Goal: Information Seeking & Learning: Learn about a topic

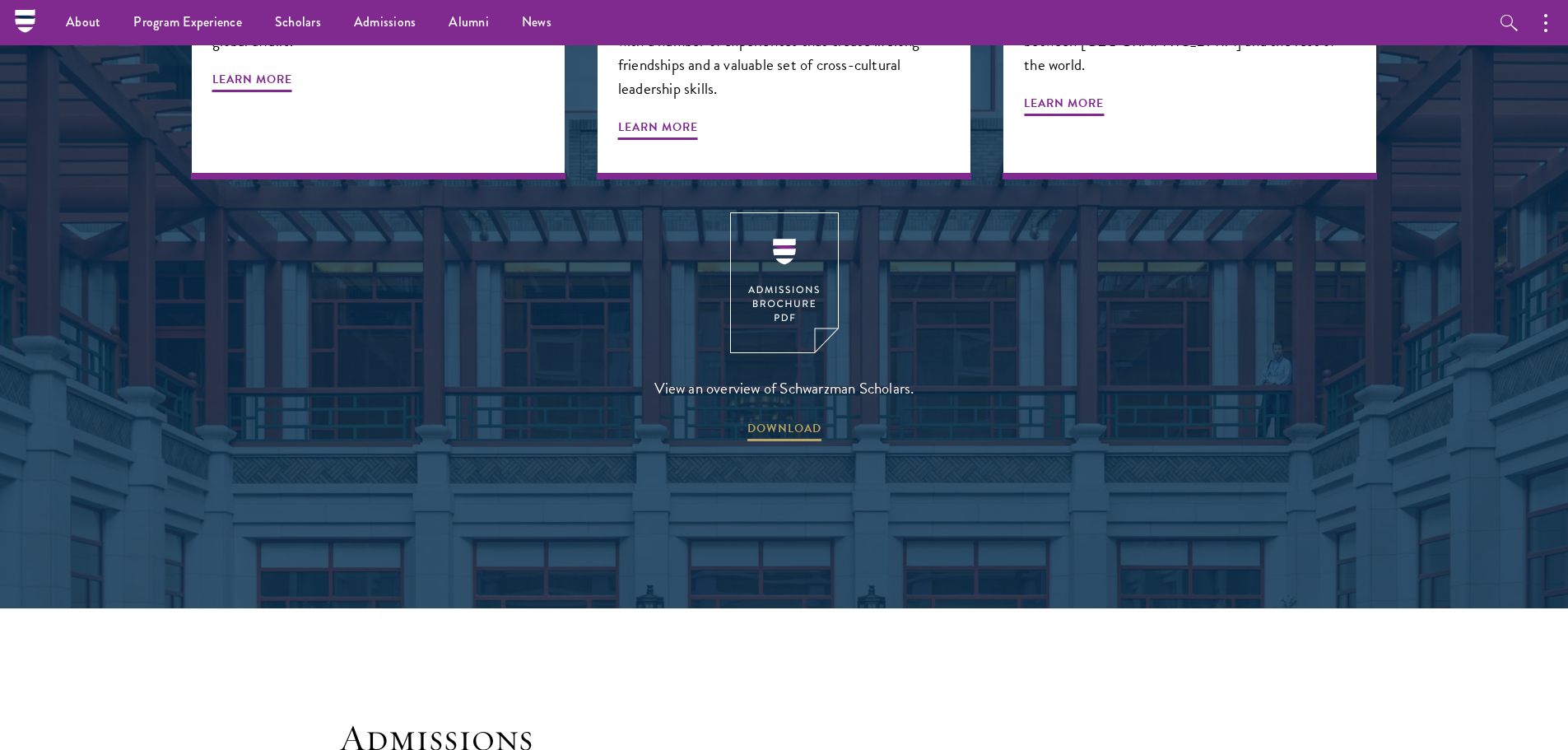
scroll to position [2260, 0]
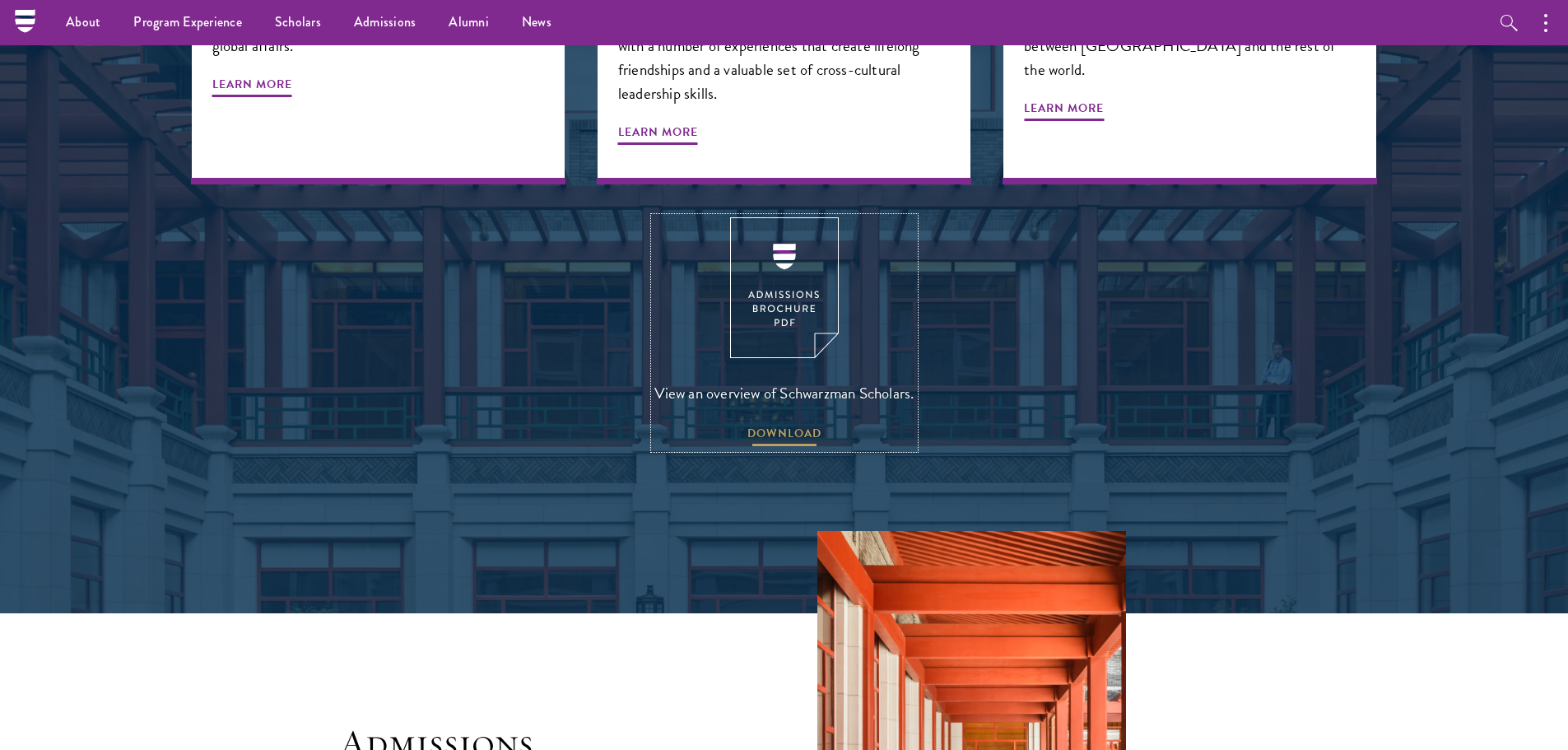
click at [795, 423] on span "DOWNLOAD" at bounding box center [784, 436] width 74 height 26
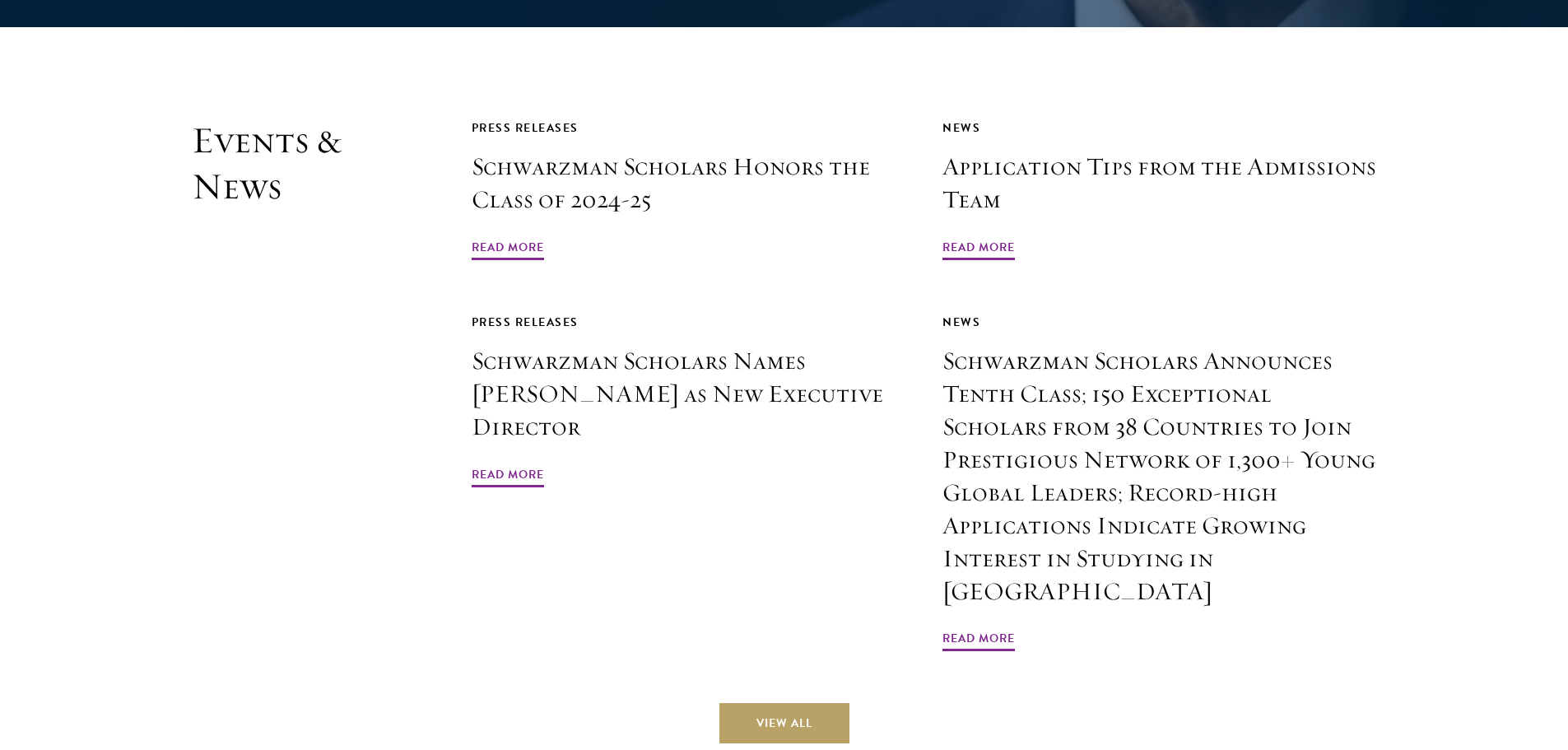
scroll to position [3953, 0]
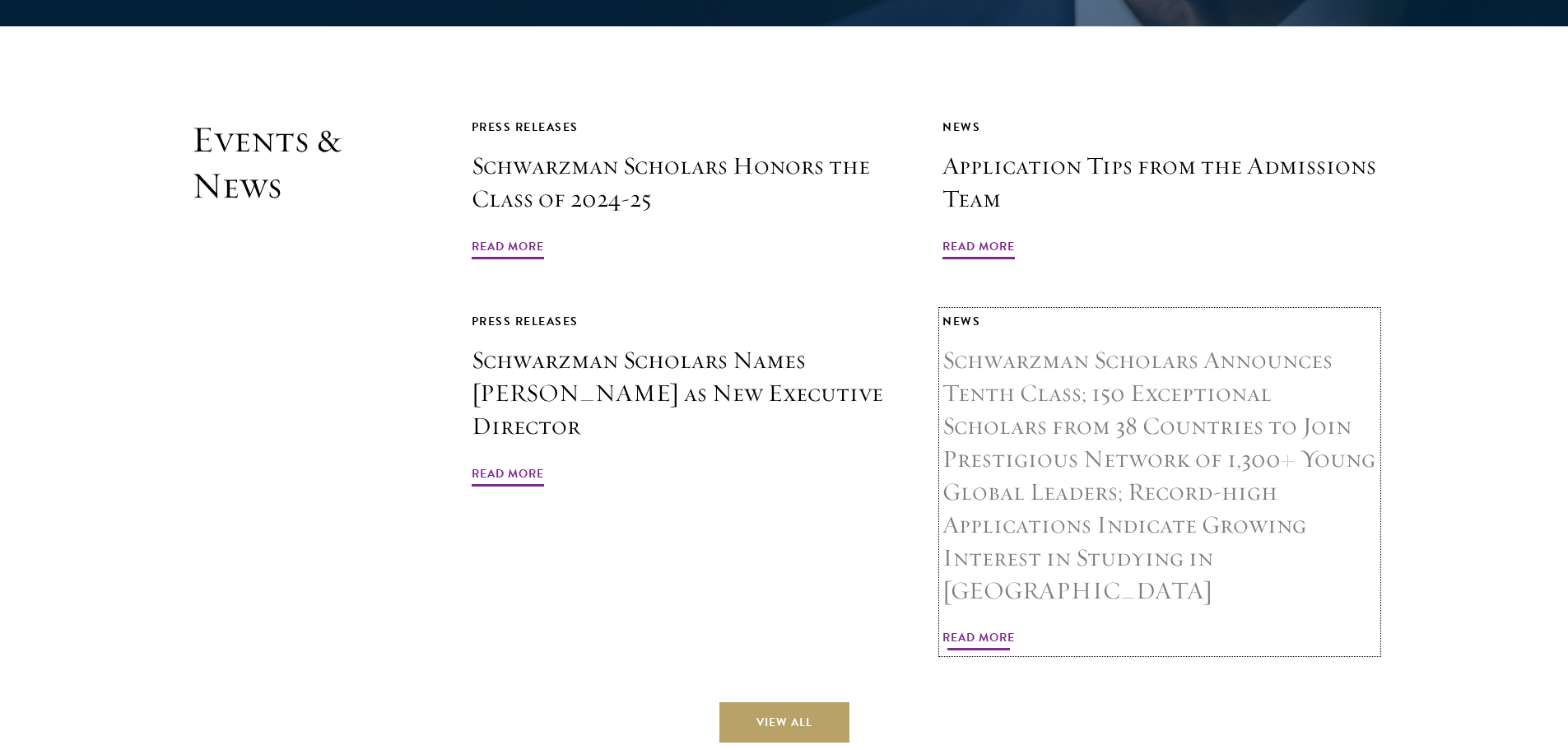
click at [1098, 397] on h3 "Schwarzman Scholars Announces Tenth Class; 150 Exceptional Scholars from 38 Cou…" at bounding box center [1160, 476] width 435 height 263
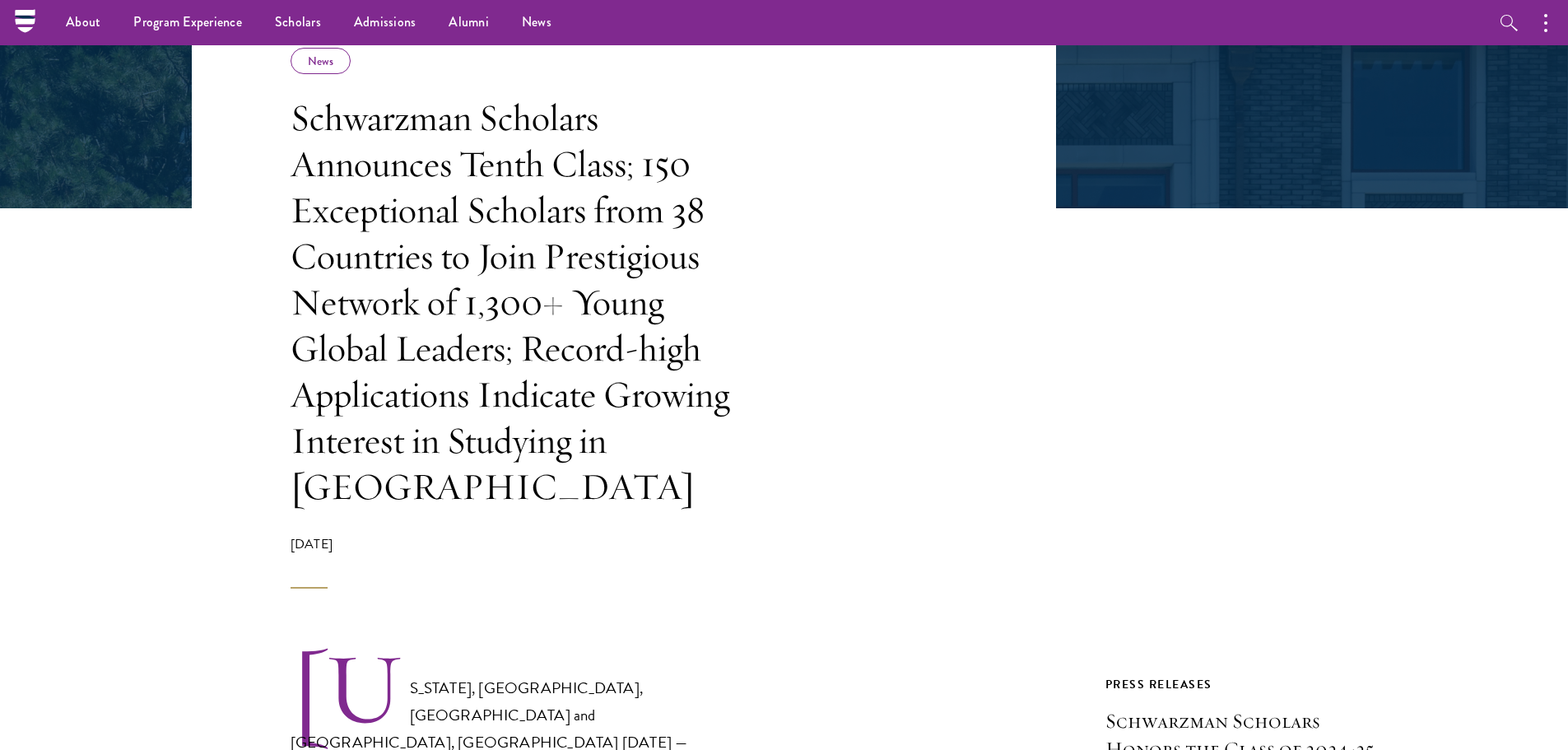
scroll to position [294, 0]
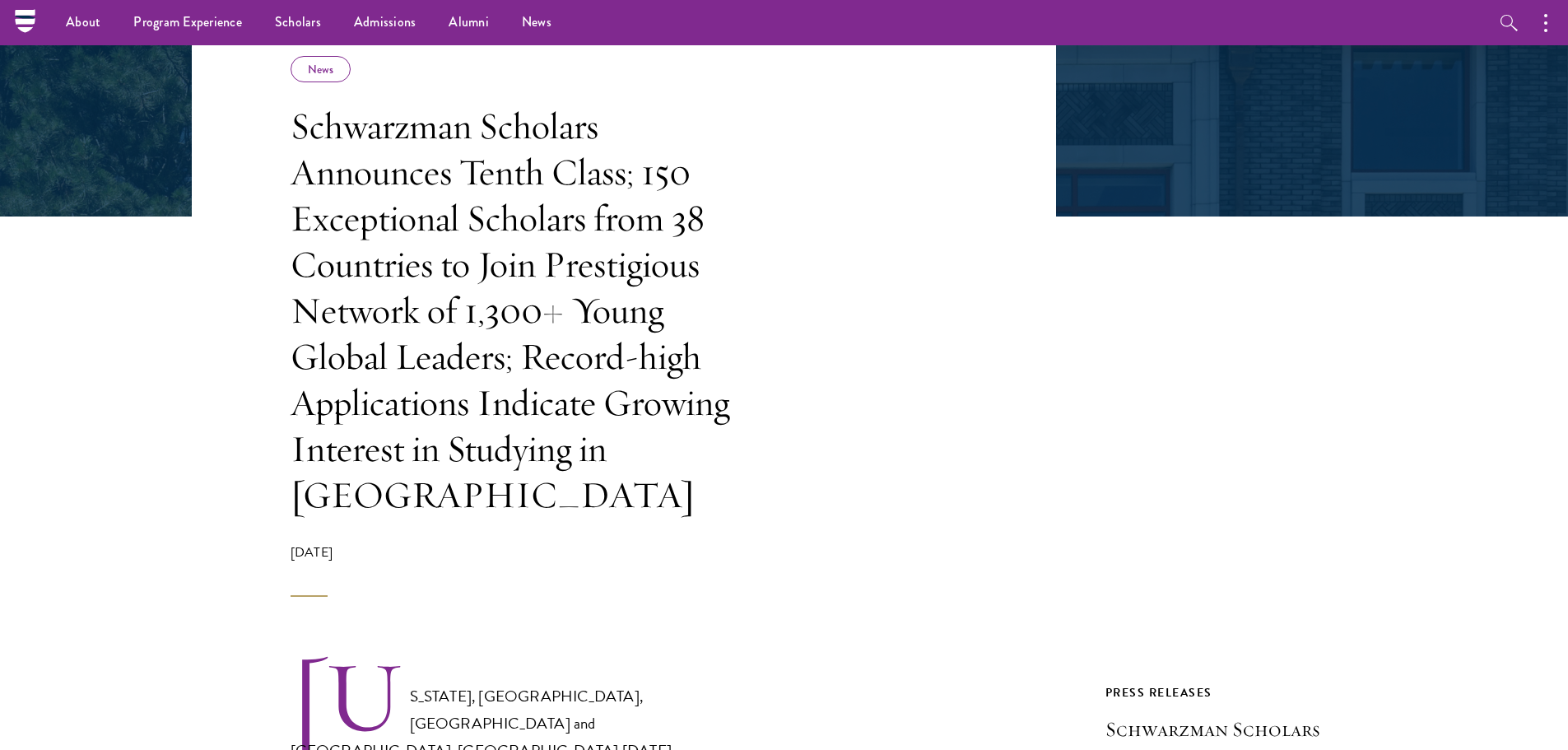
click at [997, 476] on header "Share News Schwarzman Scholars Announces Tenth Class; 150 Exceptional Scholars …" at bounding box center [624, 300] width 864 height 594
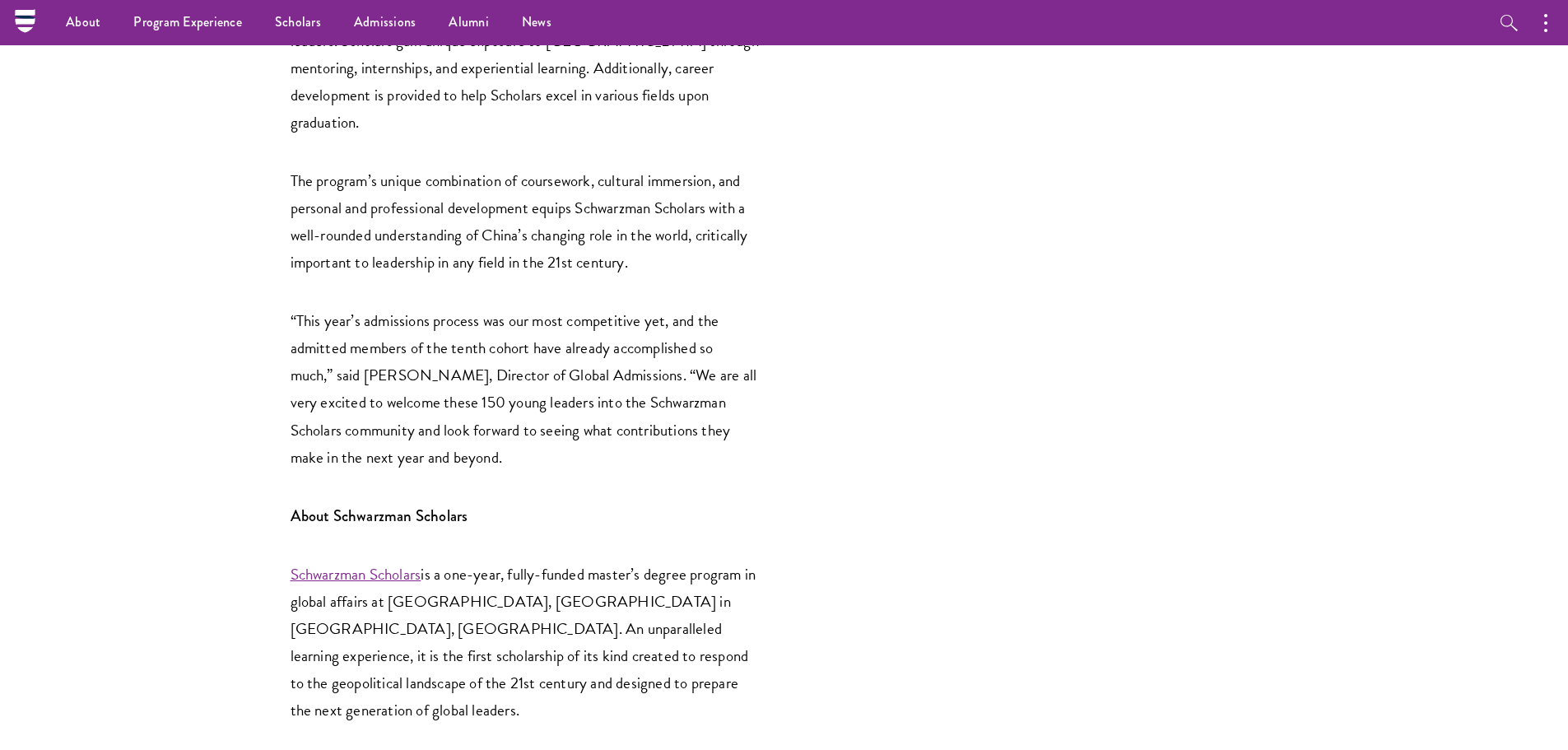
scroll to position [3732, 0]
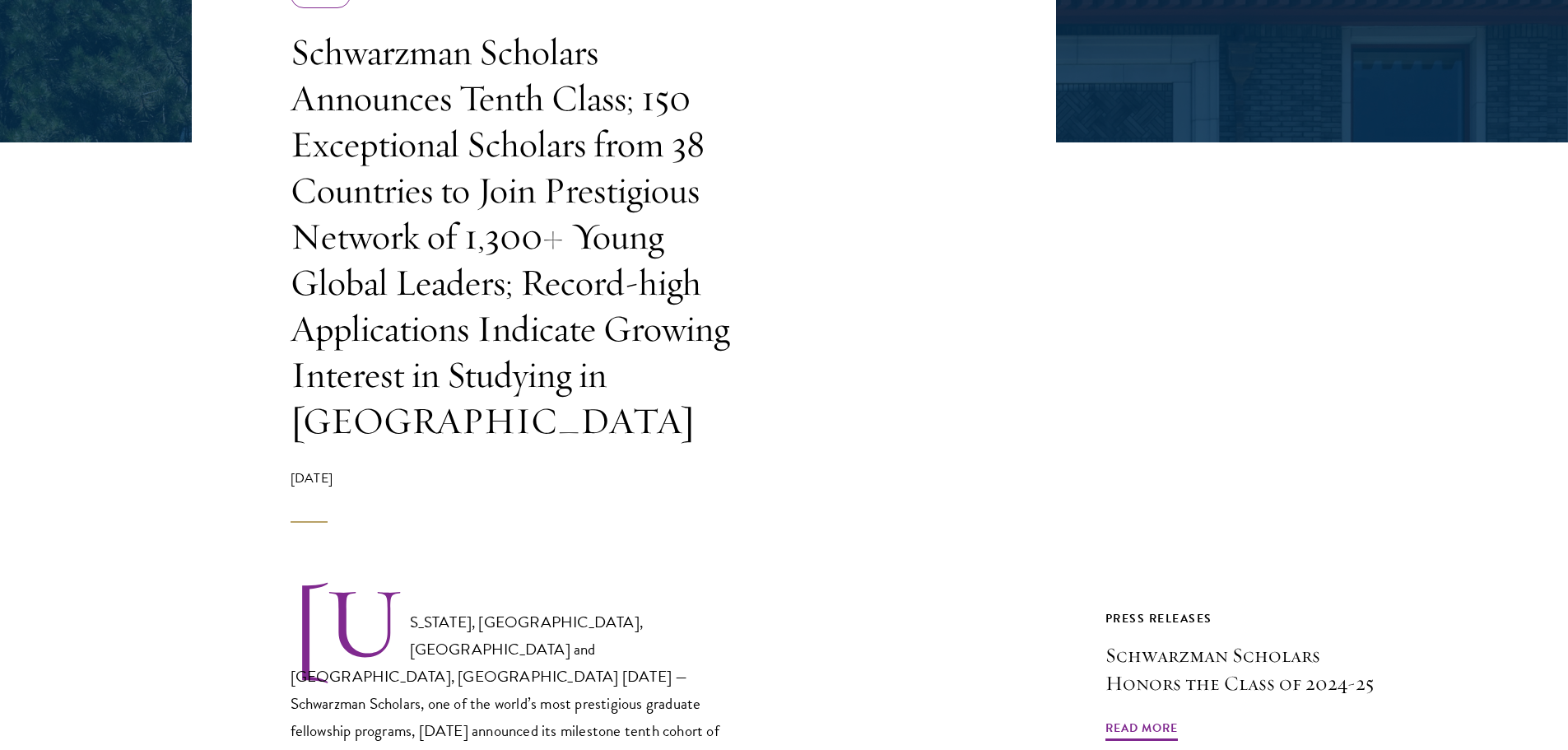
scroll to position [928, 0]
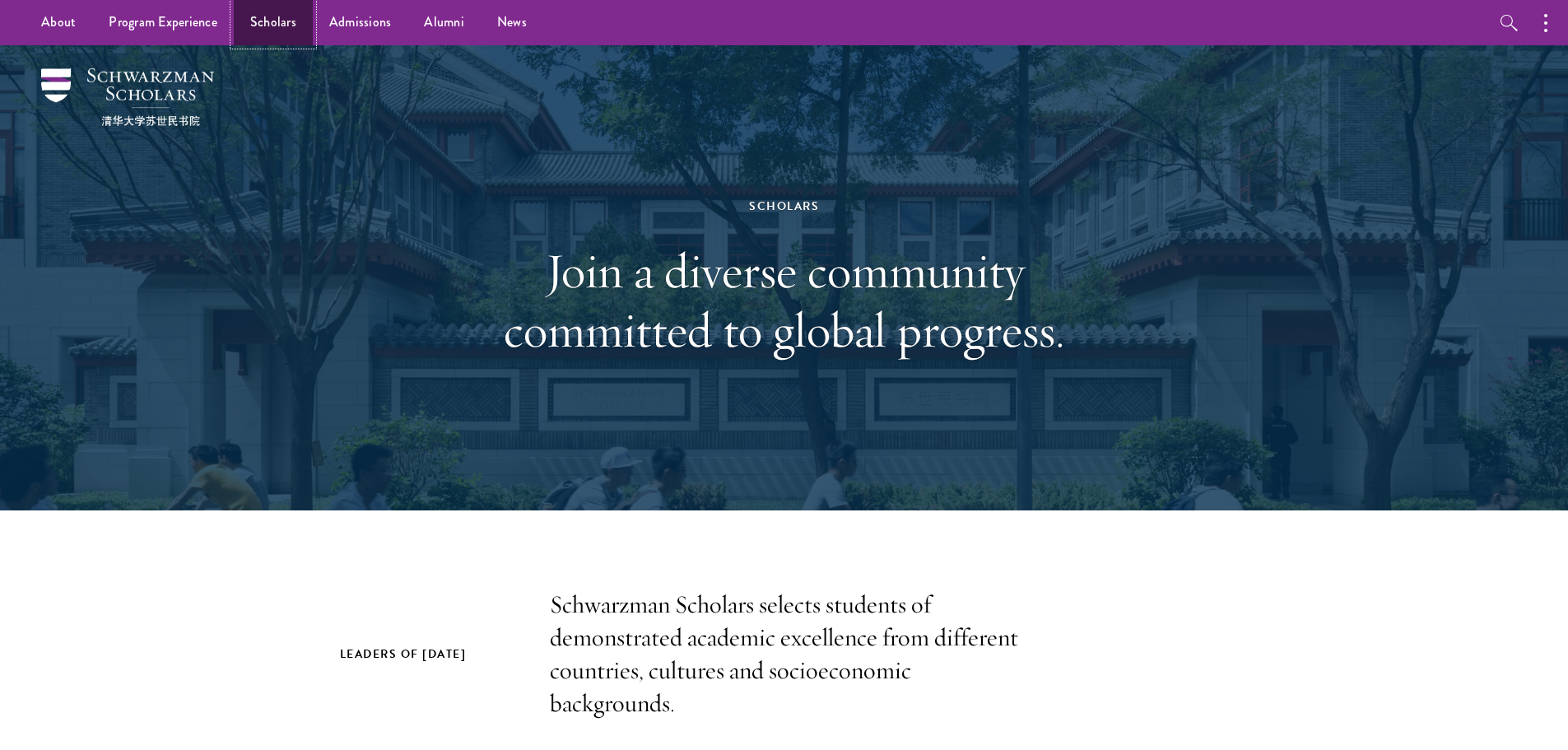
click at [273, 14] on link "Scholars" at bounding box center [273, 22] width 79 height 45
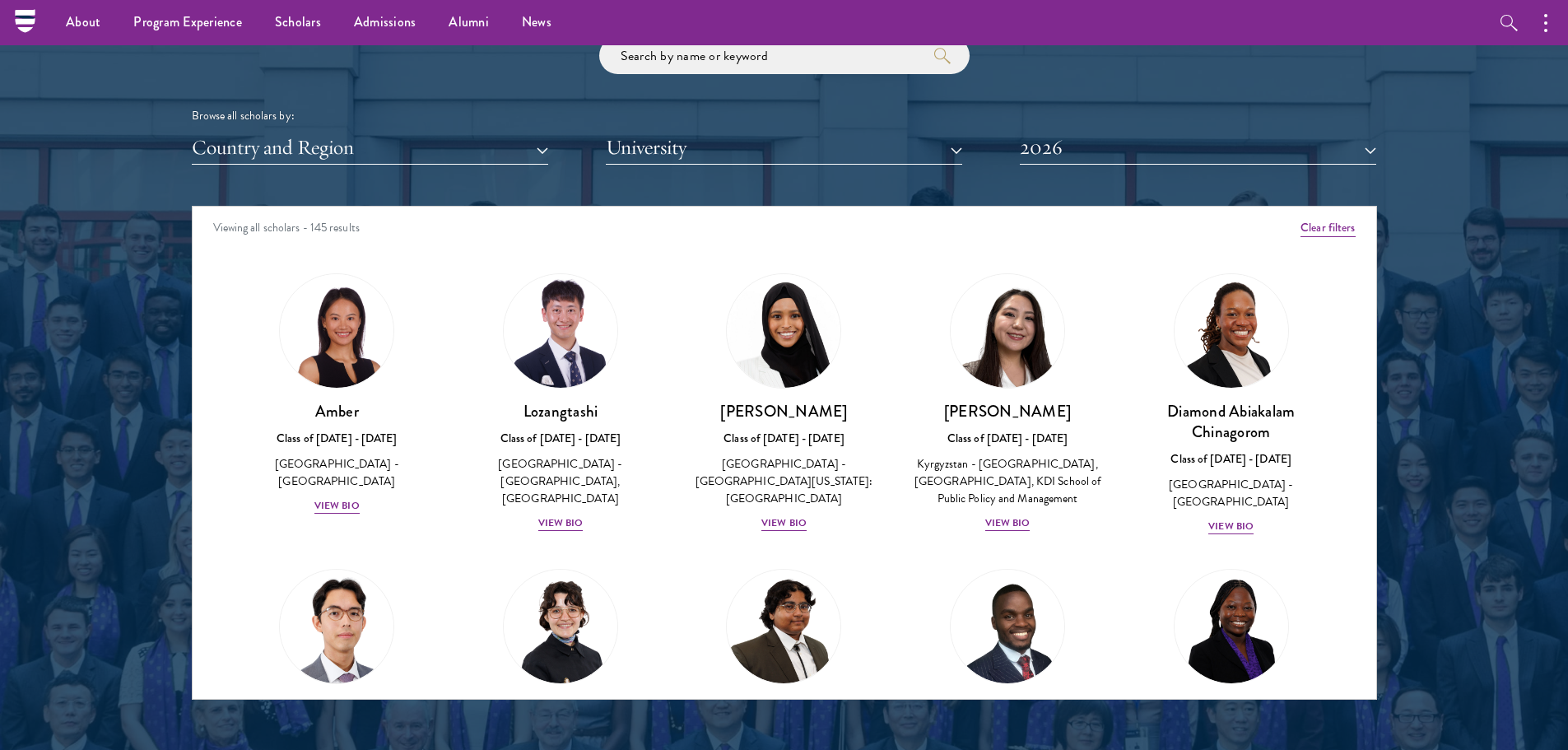
scroll to position [1980, 0]
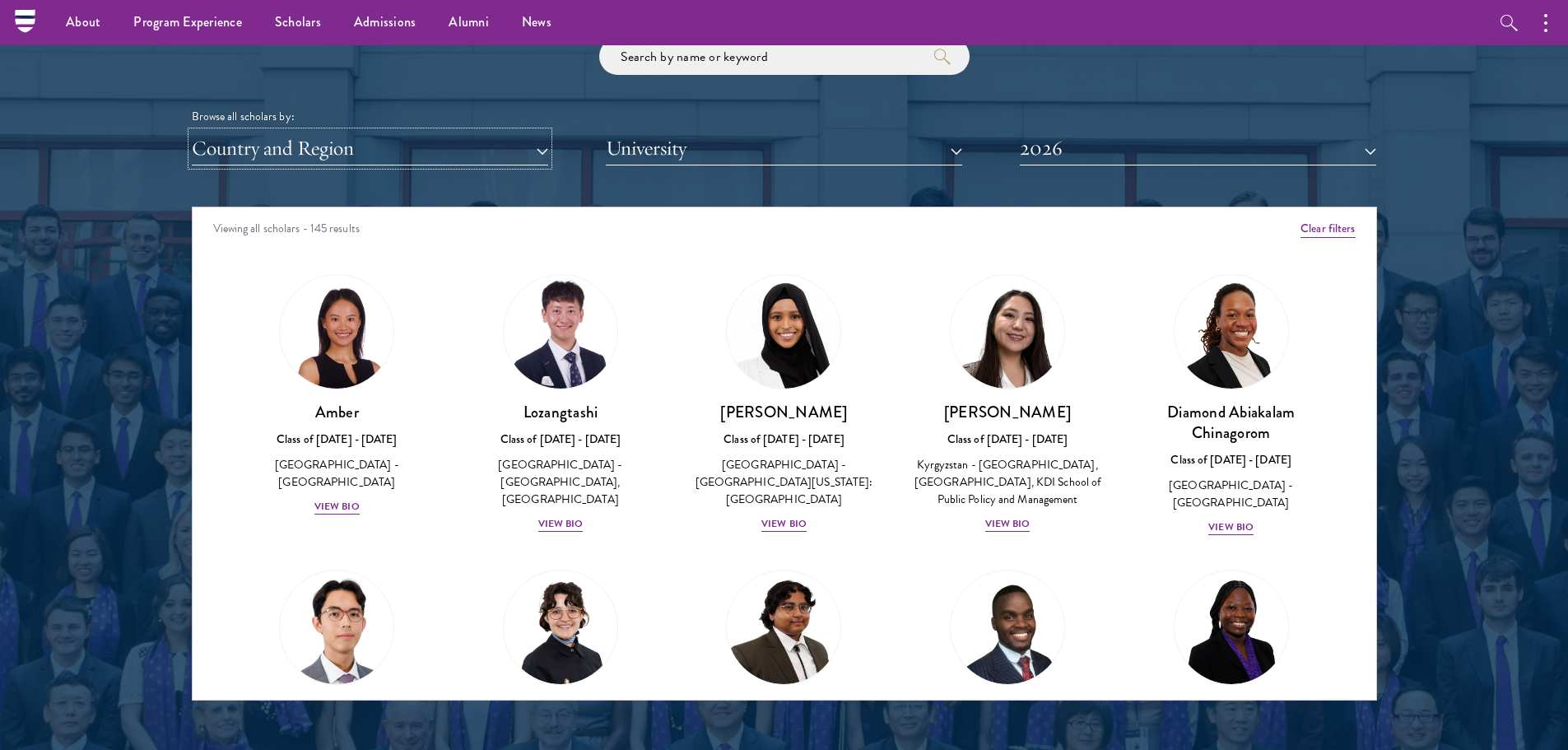
click at [319, 158] on button "Country and Region" at bounding box center [371, 148] width 357 height 34
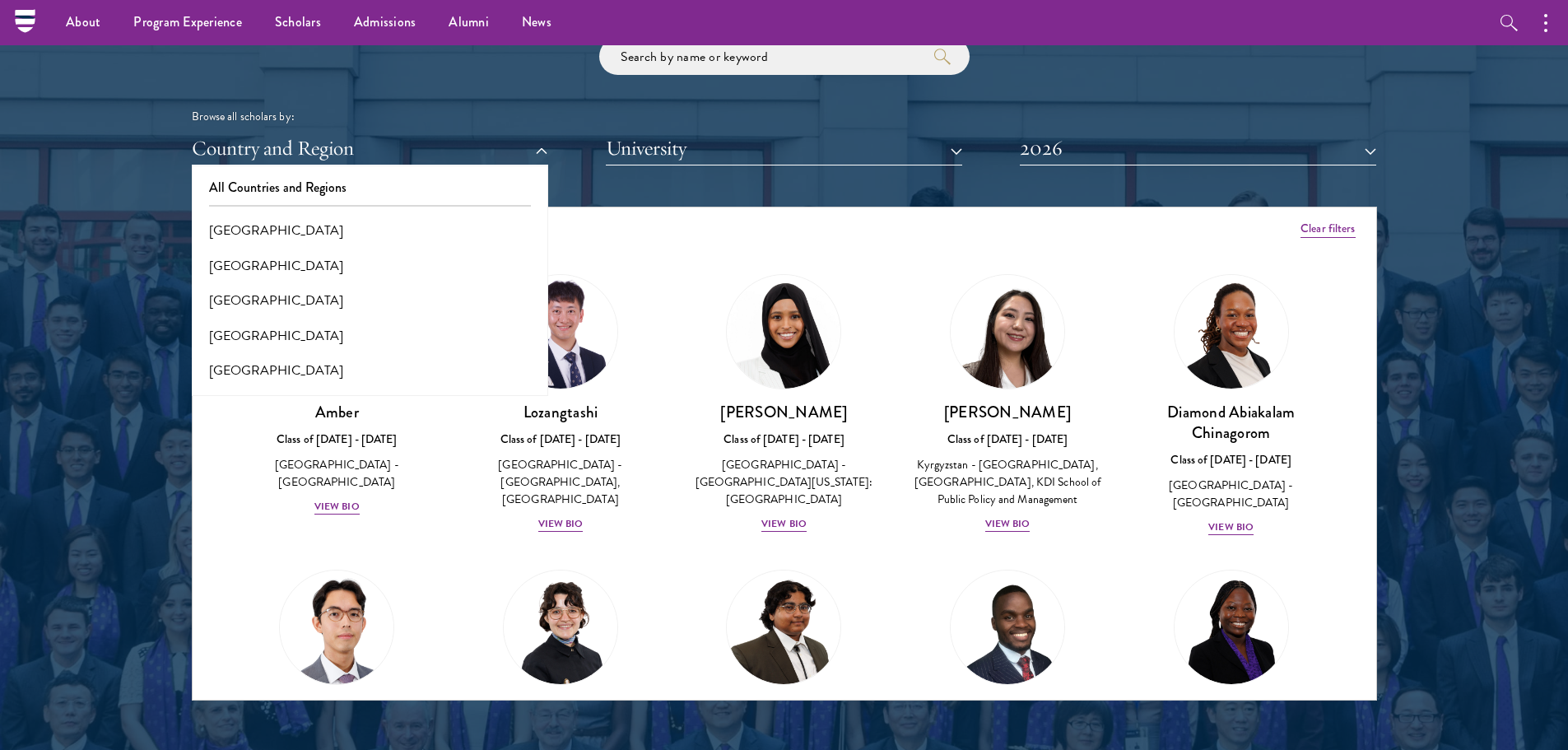
click at [866, 201] on div "Scholar Directory Congratulations and welcome to the Schwarzman Scholars Class …" at bounding box center [784, 282] width 1185 height 837
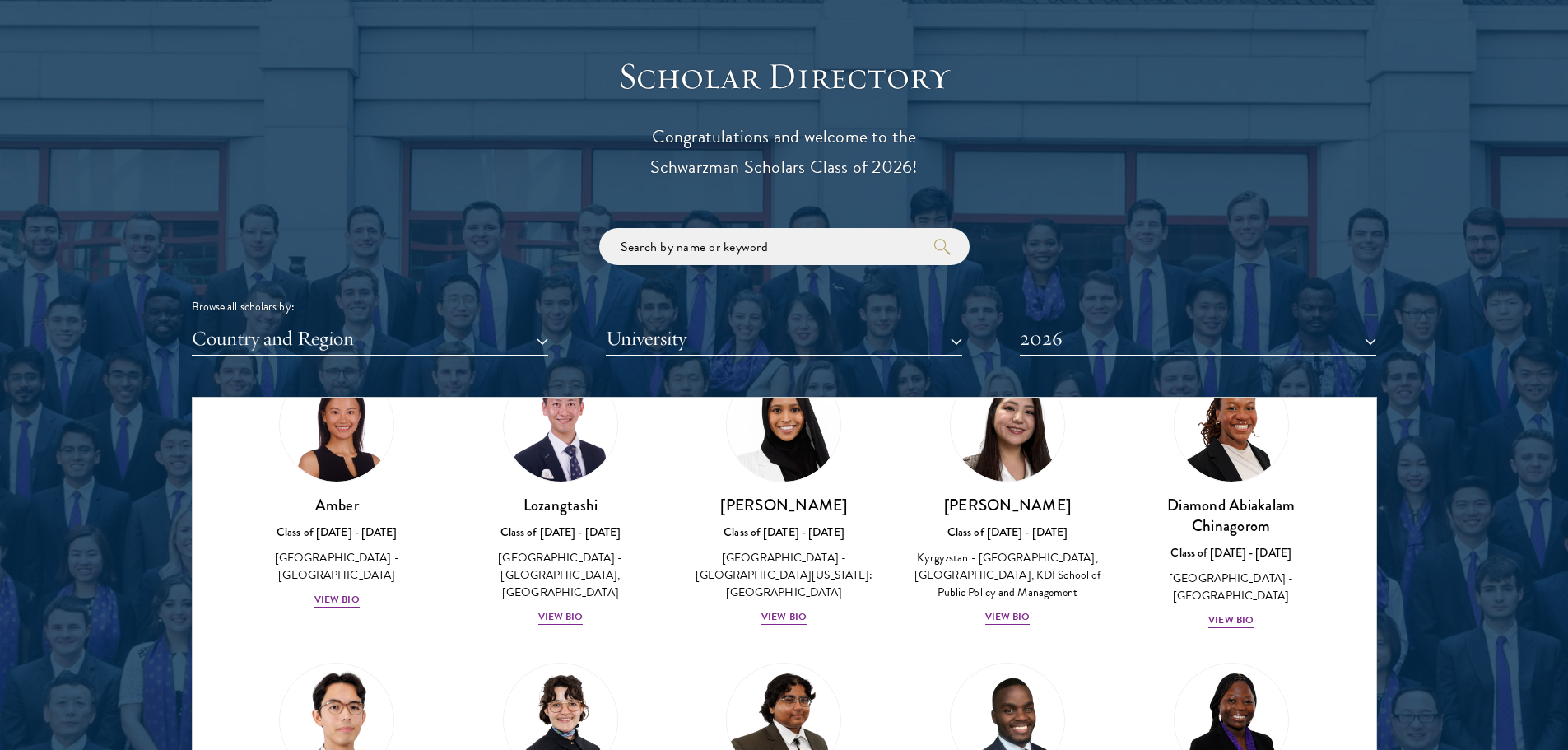
scroll to position [112, 0]
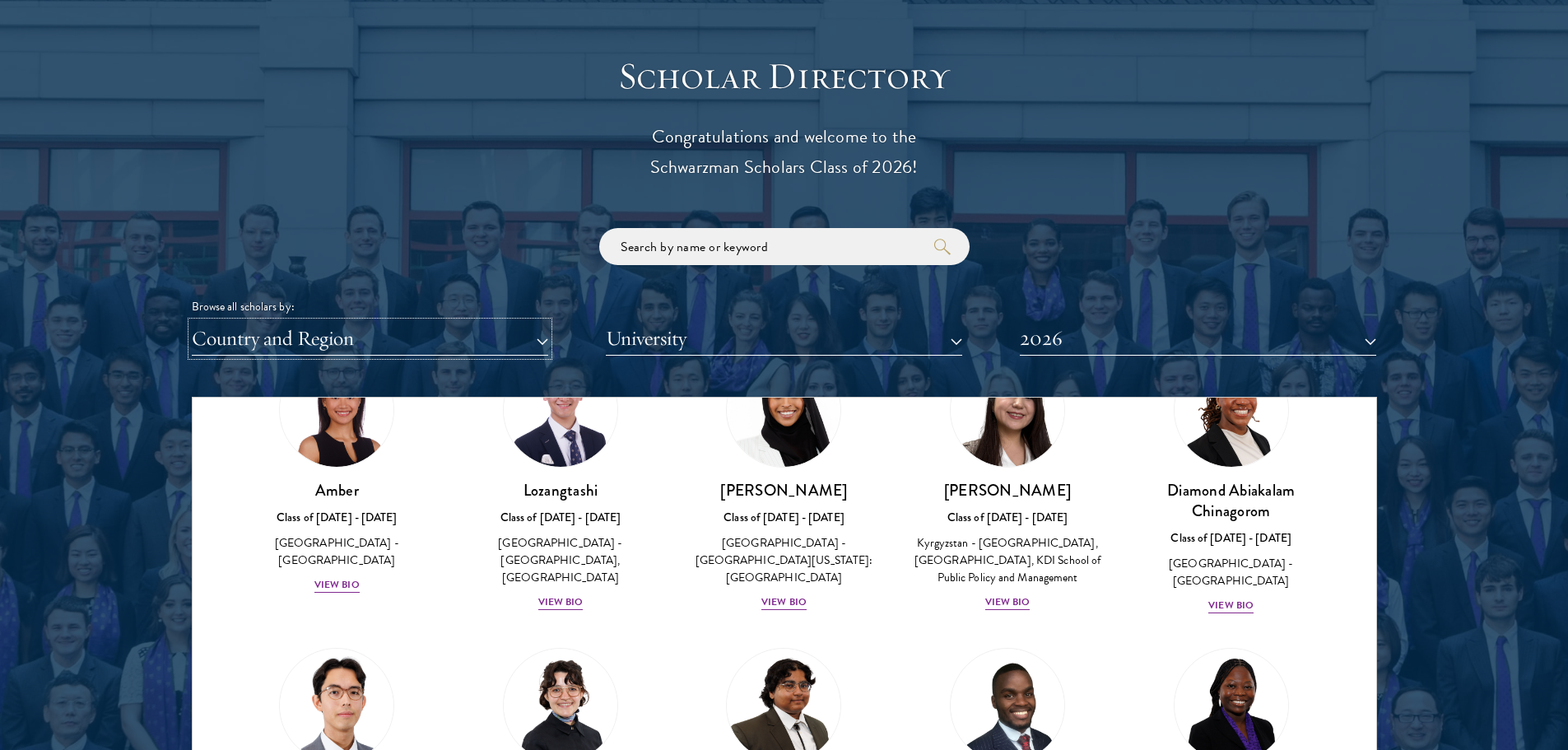
click at [273, 333] on button "Country and Region" at bounding box center [371, 339] width 357 height 34
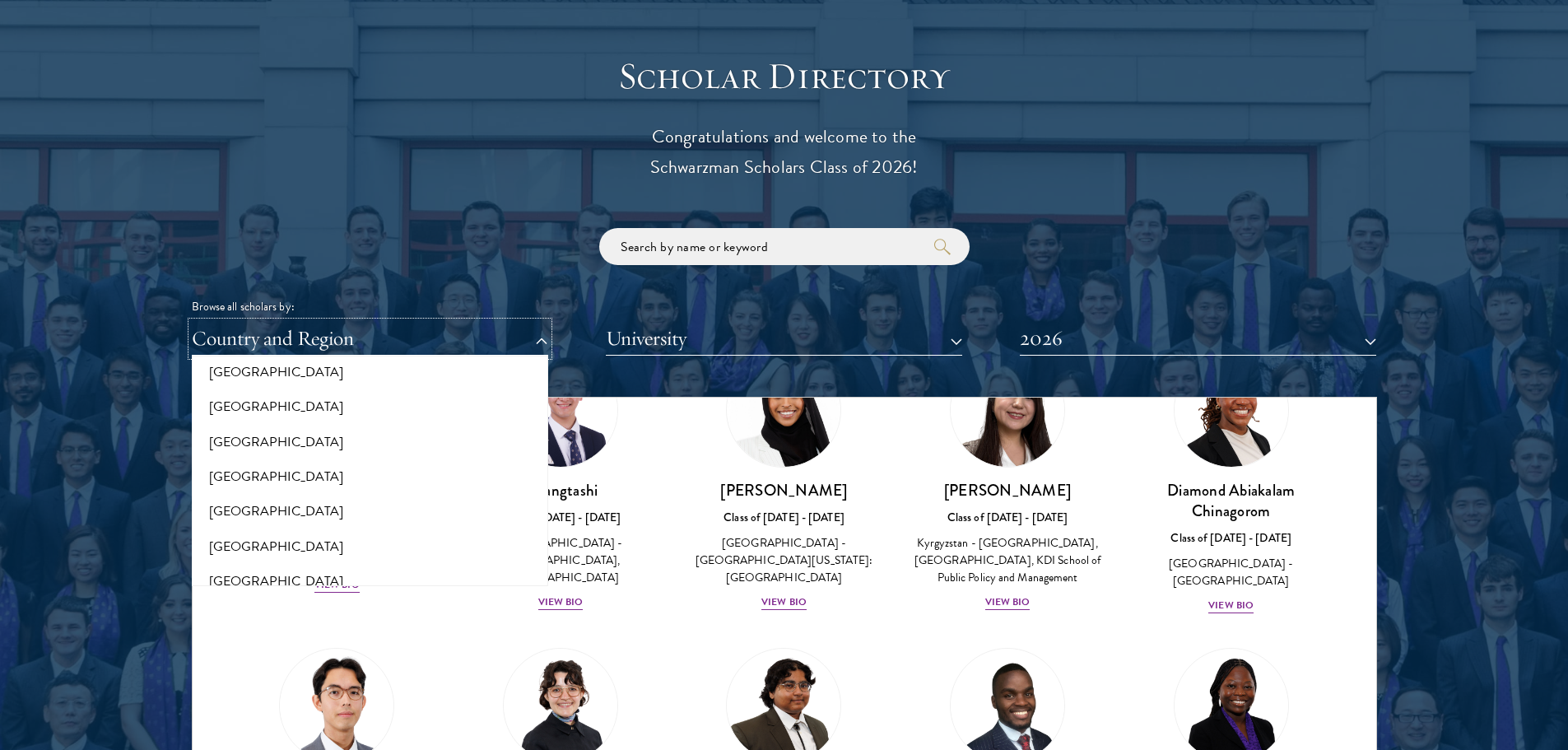
scroll to position [2148, 0]
click at [228, 404] on button "[GEOGRAPHIC_DATA]" at bounding box center [370, 403] width 347 height 35
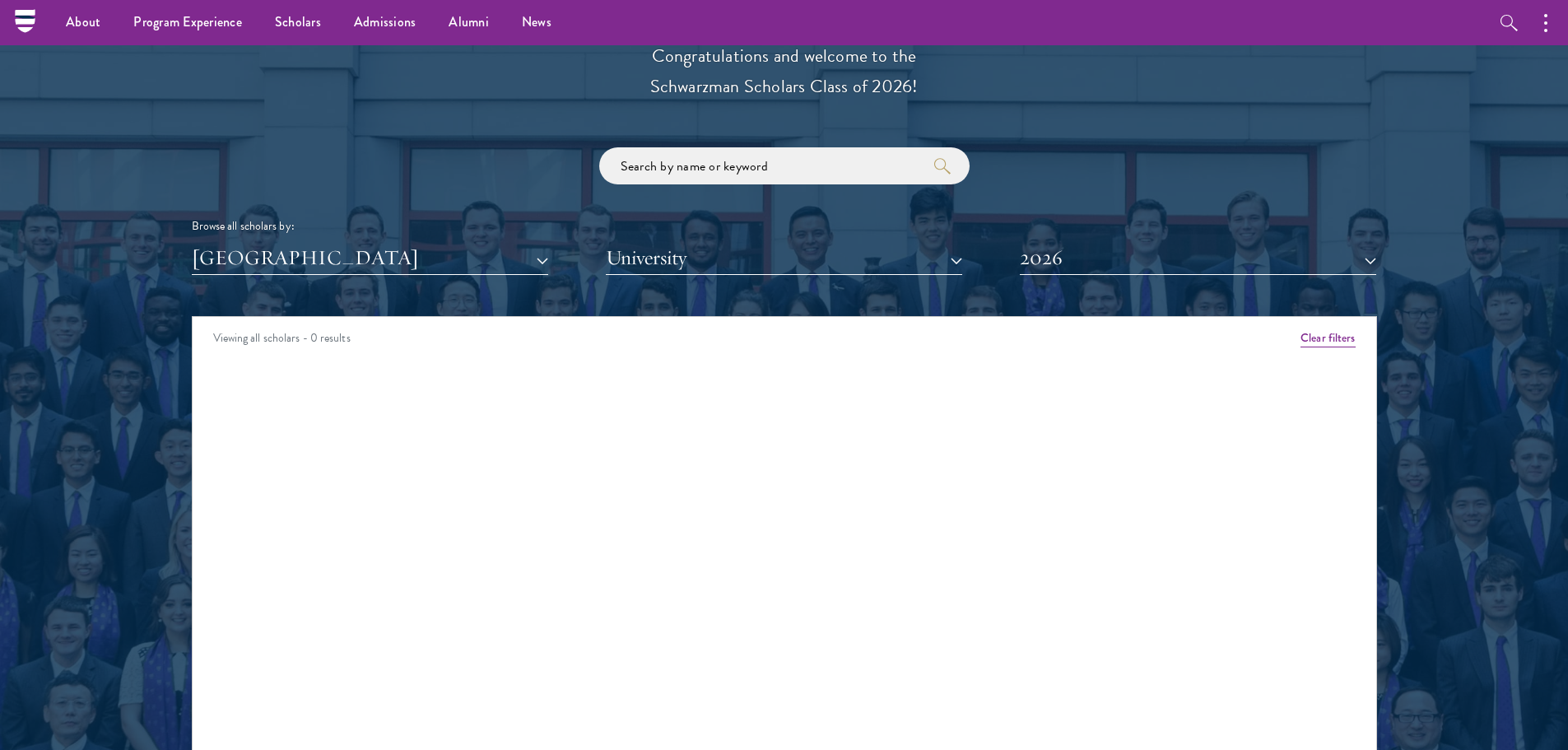
scroll to position [1867, 0]
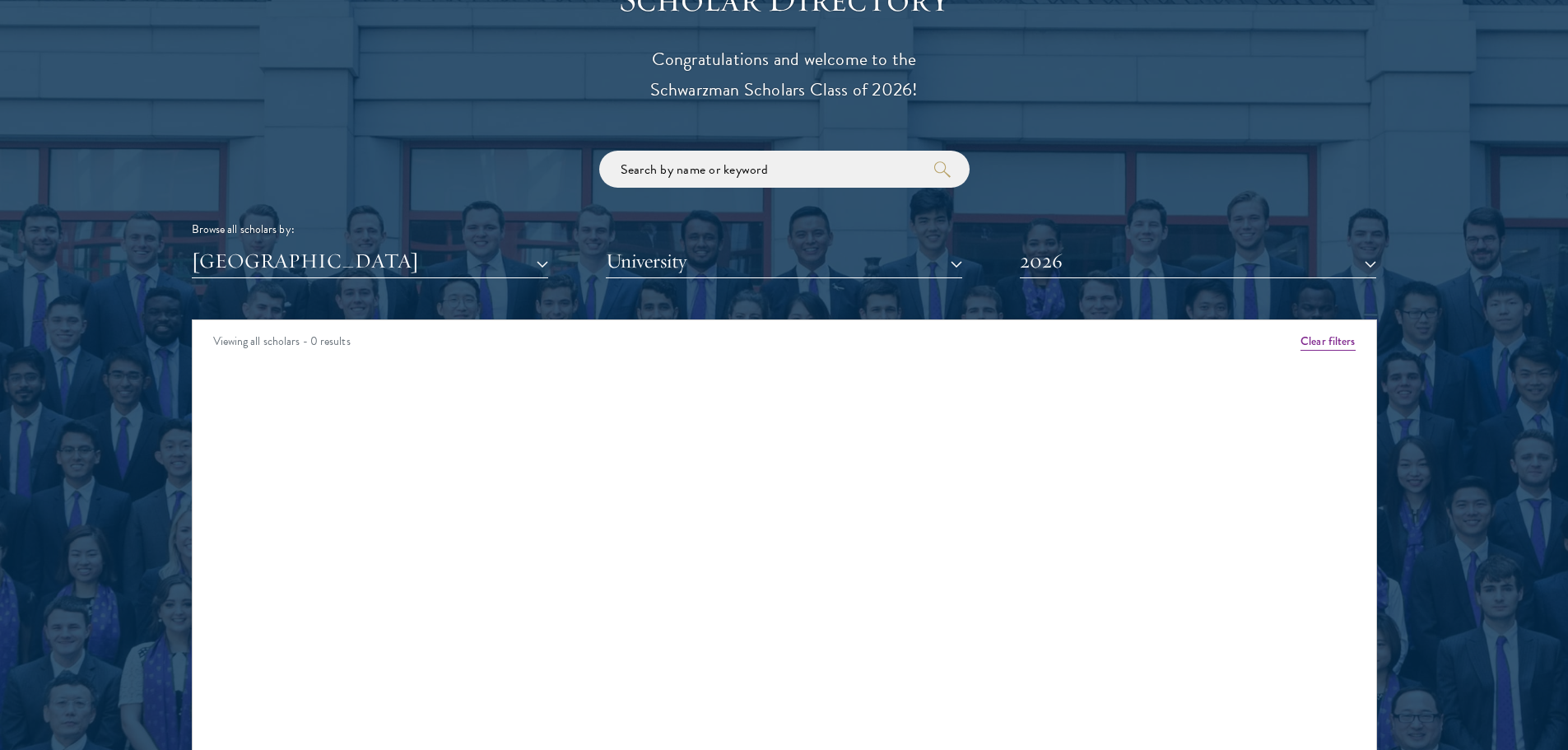
click at [396, 244] on div "Browse all scholars by: Nepal All Countries and Regions Afghanistan Antigua and…" at bounding box center [784, 214] width 1185 height 128
click at [388, 260] on button "[GEOGRAPHIC_DATA]" at bounding box center [371, 261] width 357 height 34
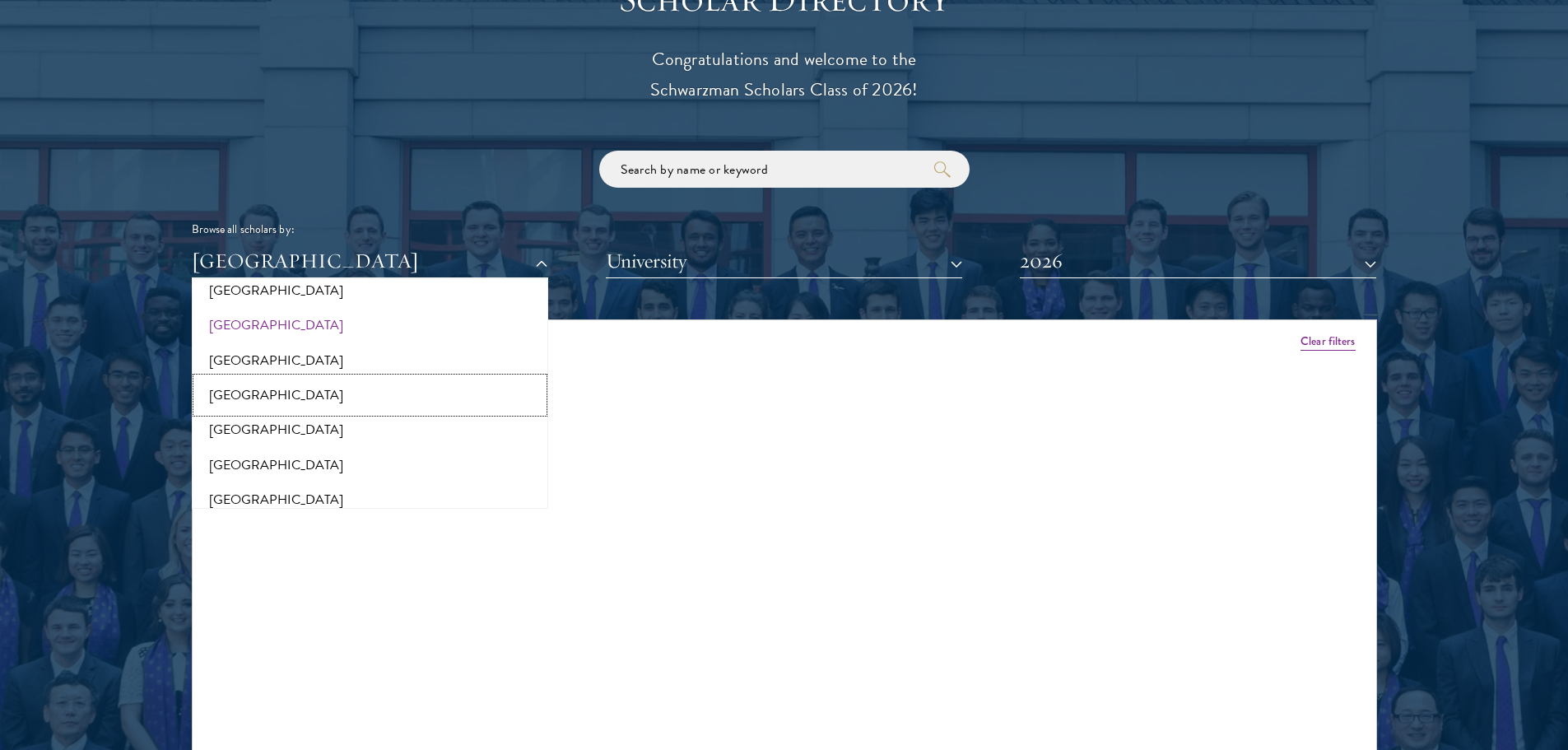
click at [269, 399] on button "[GEOGRAPHIC_DATA]" at bounding box center [370, 396] width 347 height 35
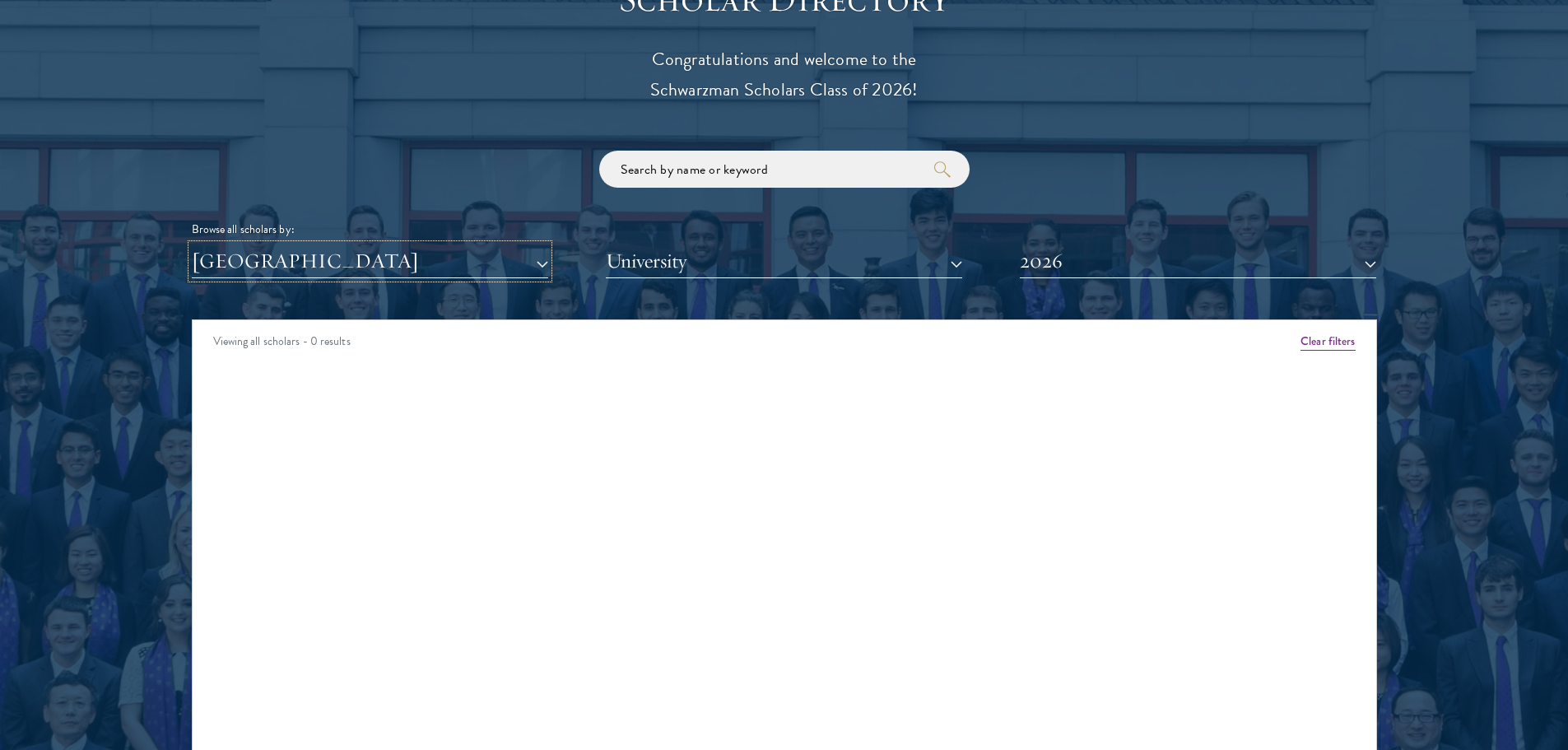
click at [321, 262] on button "[GEOGRAPHIC_DATA]" at bounding box center [371, 261] width 357 height 34
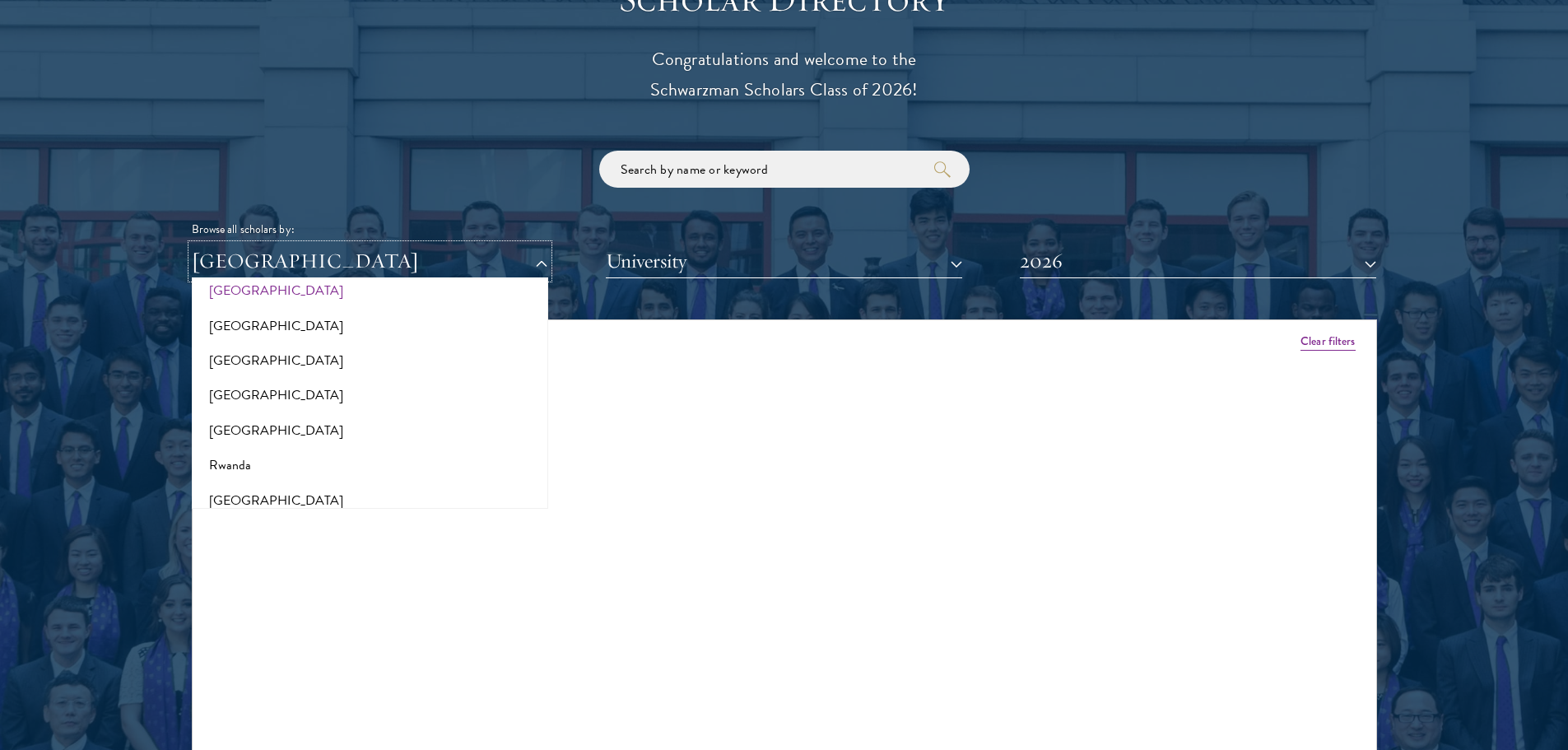
scroll to position [2533, 0]
click at [218, 294] on button "[GEOGRAPHIC_DATA]" at bounding box center [370, 290] width 347 height 35
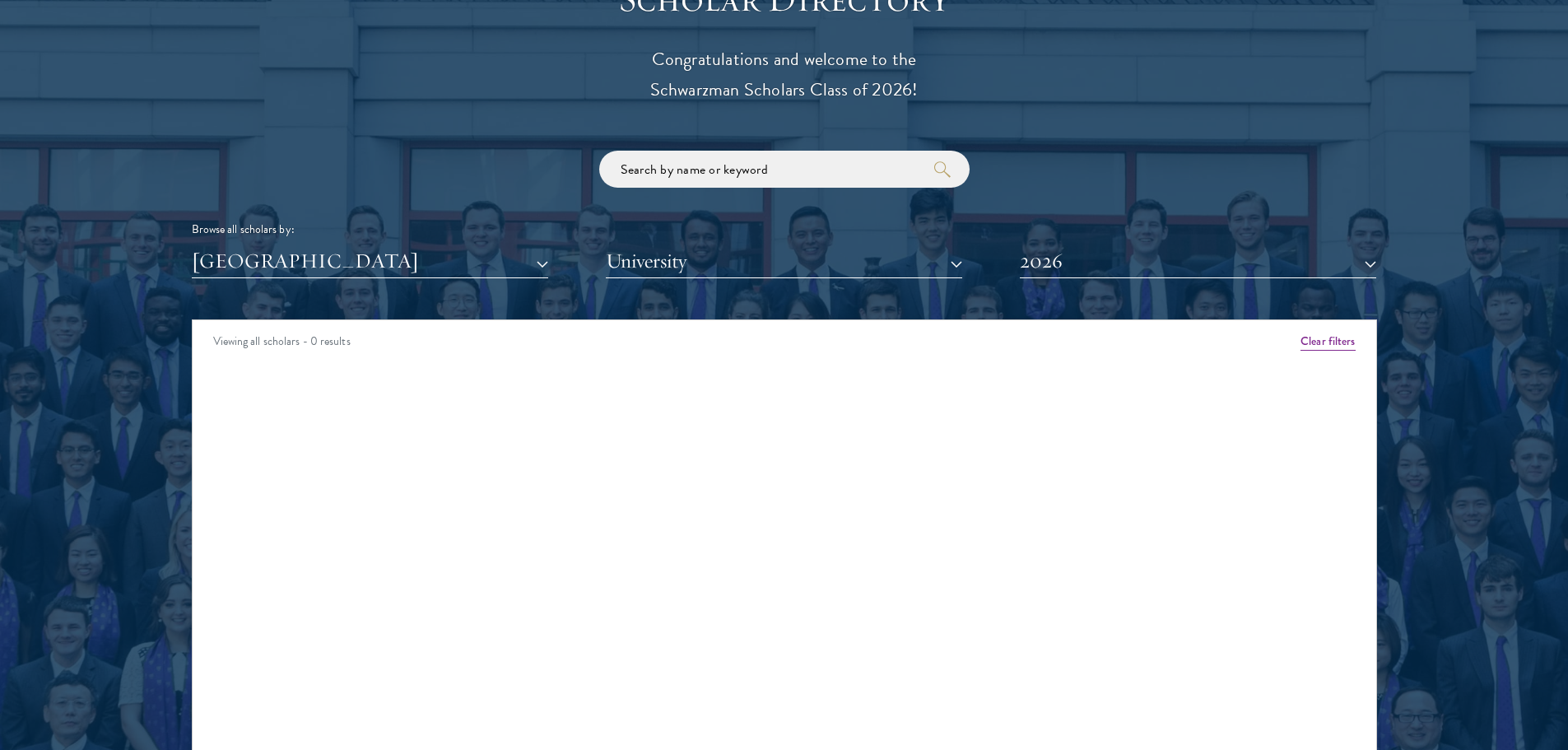
click at [299, 394] on div "Amber Class of 2025 - 2026 China - Peking University View Bio Cirenquji Class o…" at bounding box center [784, 385] width 1184 height 37
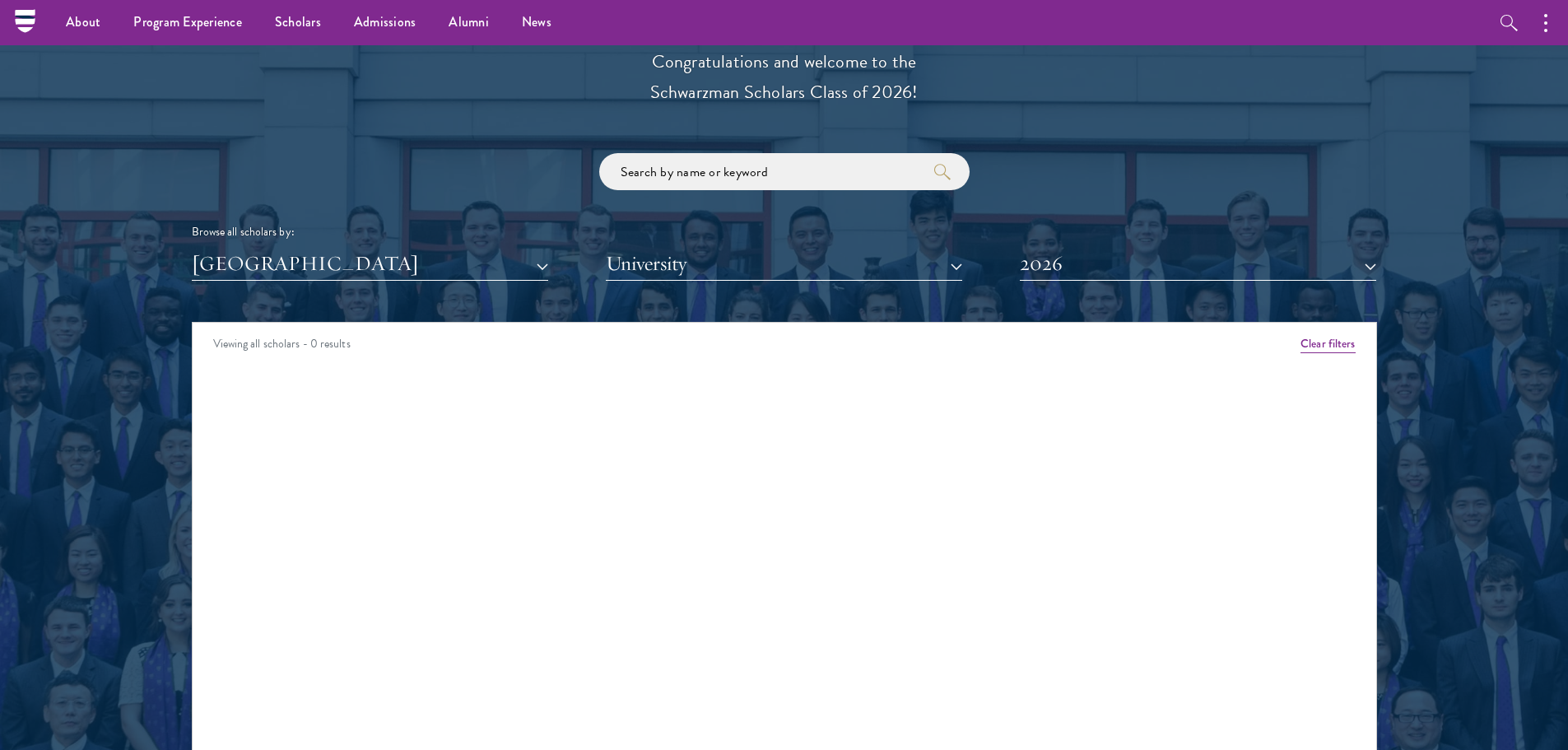
scroll to position [1863, 0]
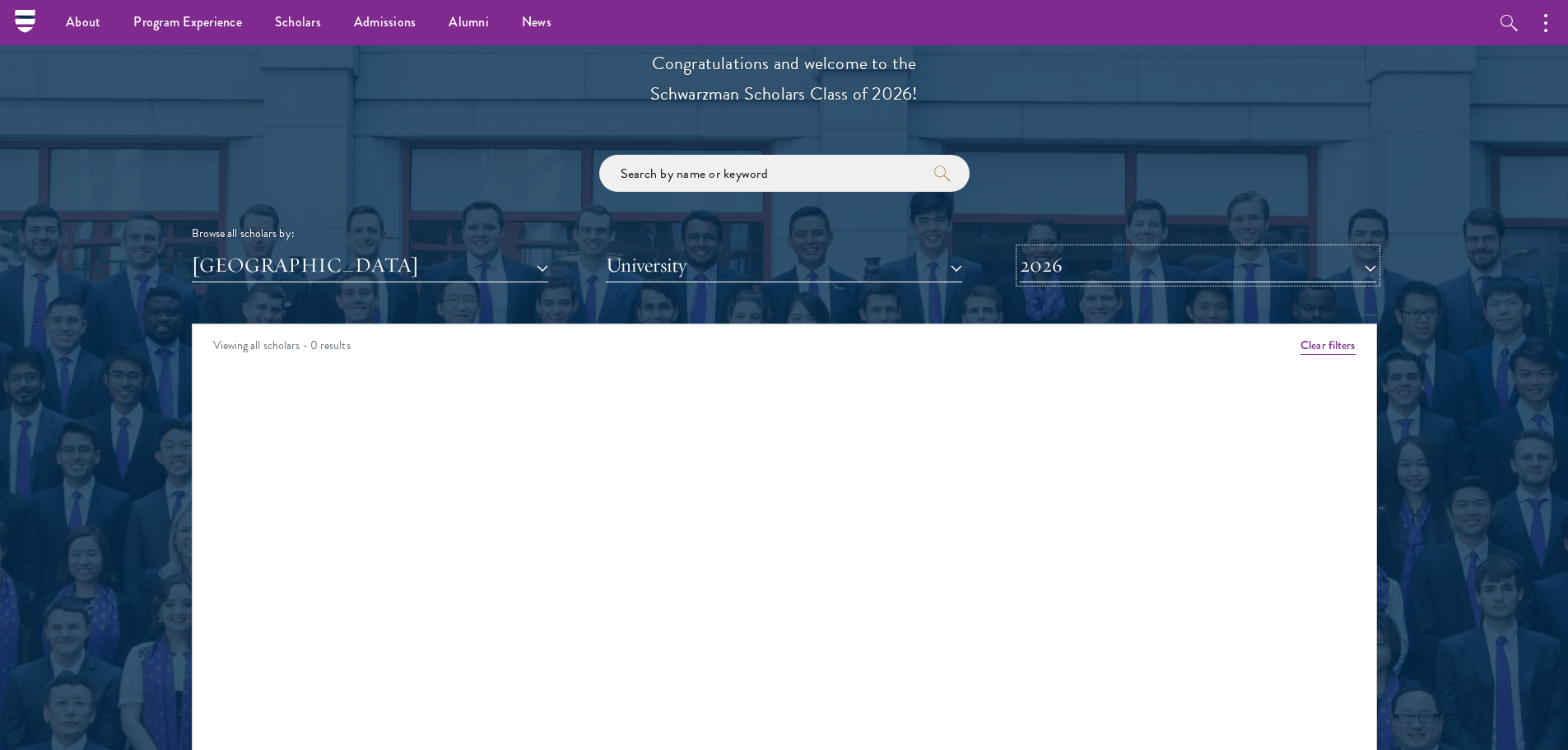
click at [1063, 254] on button "2026" at bounding box center [1198, 265] width 357 height 34
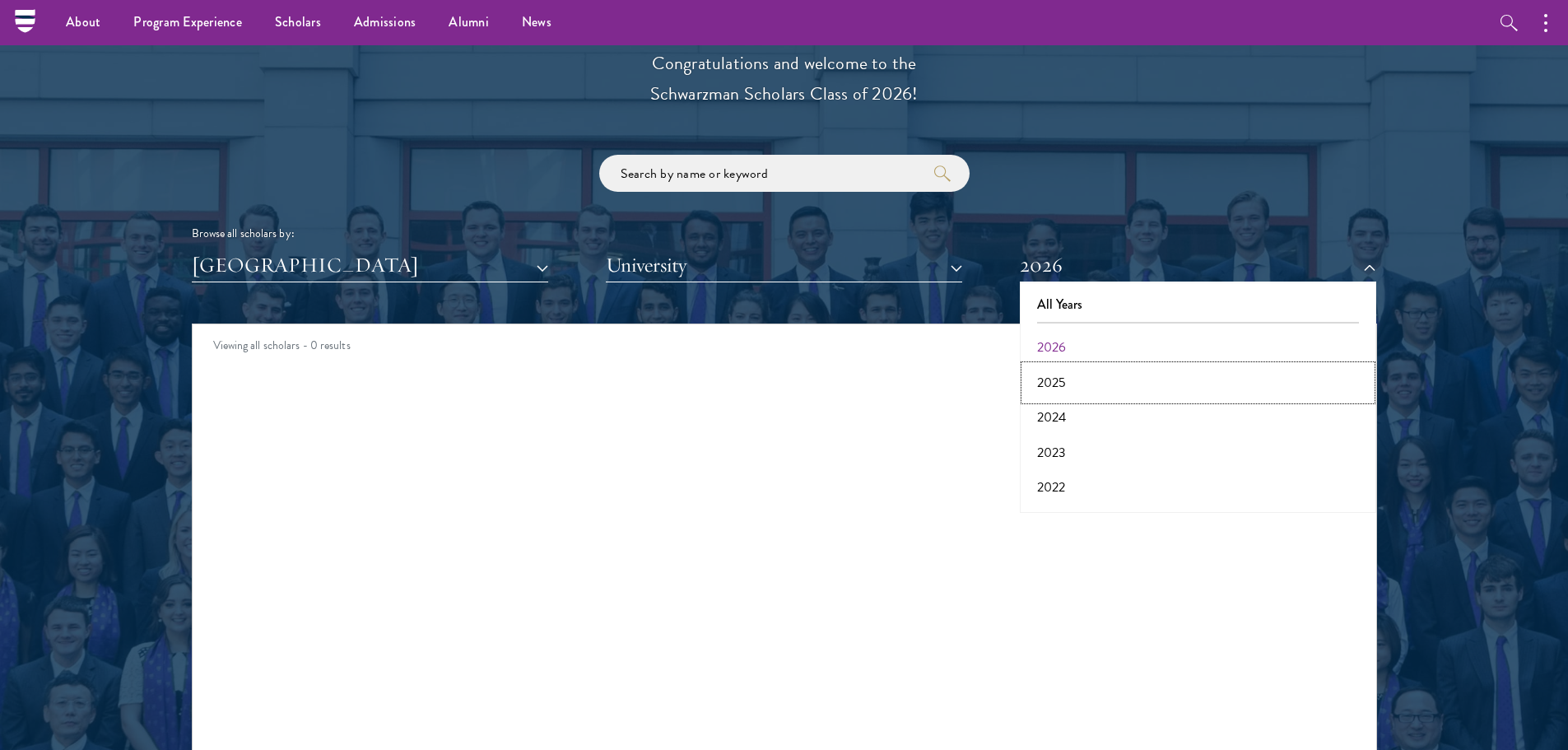
click at [1060, 381] on button "2025" at bounding box center [1197, 383] width 347 height 35
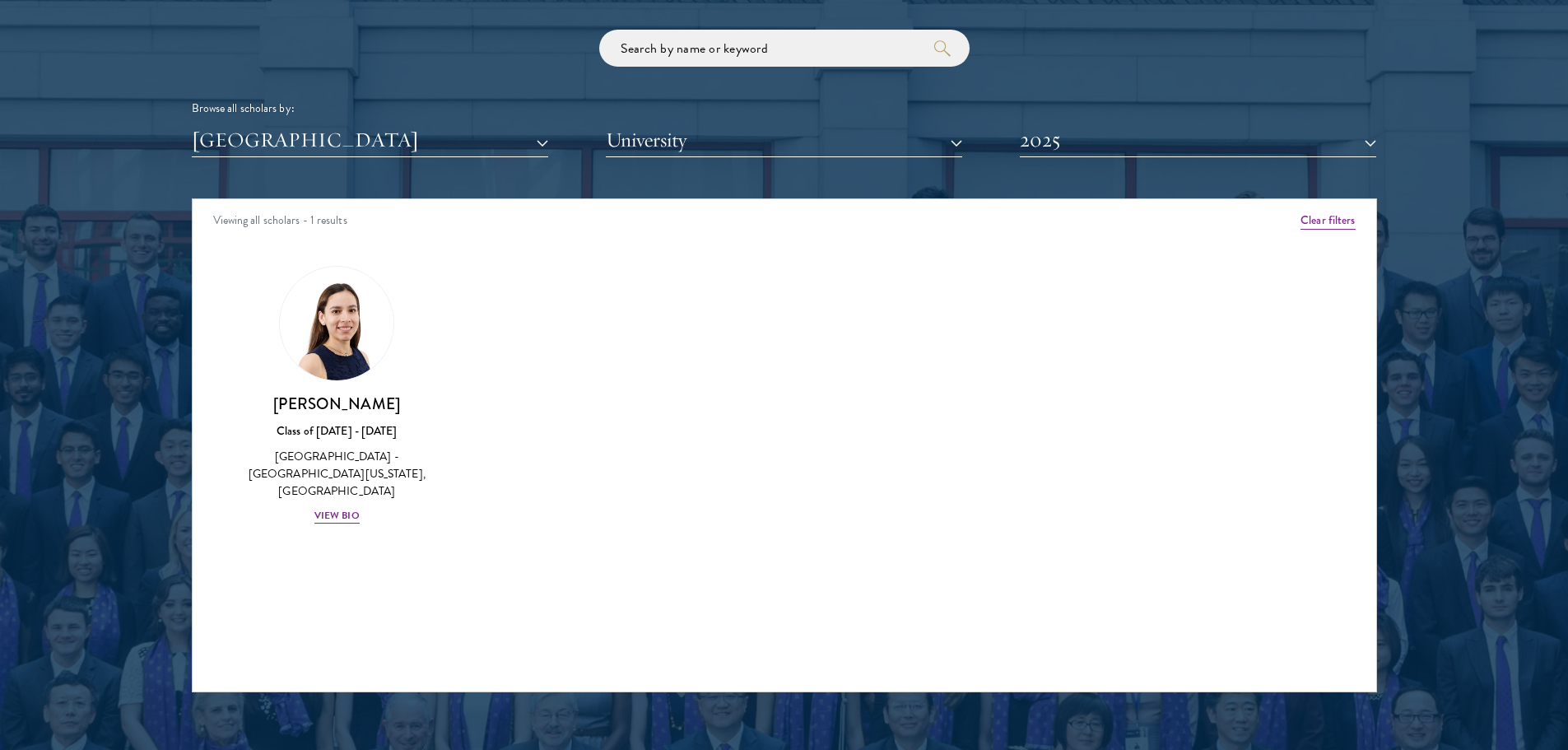
scroll to position [1991, 0]
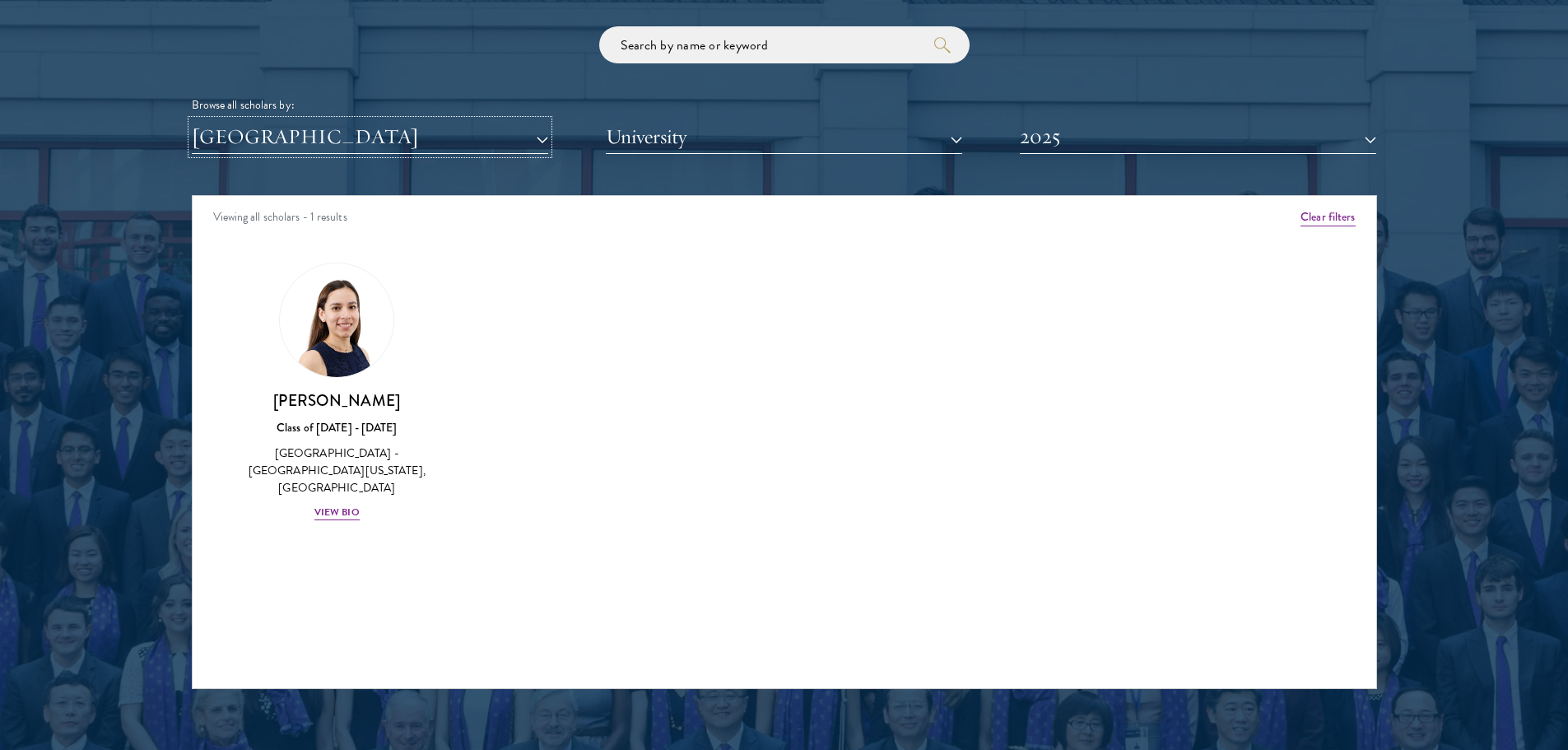
click at [326, 149] on button "[GEOGRAPHIC_DATA]" at bounding box center [371, 137] width 357 height 34
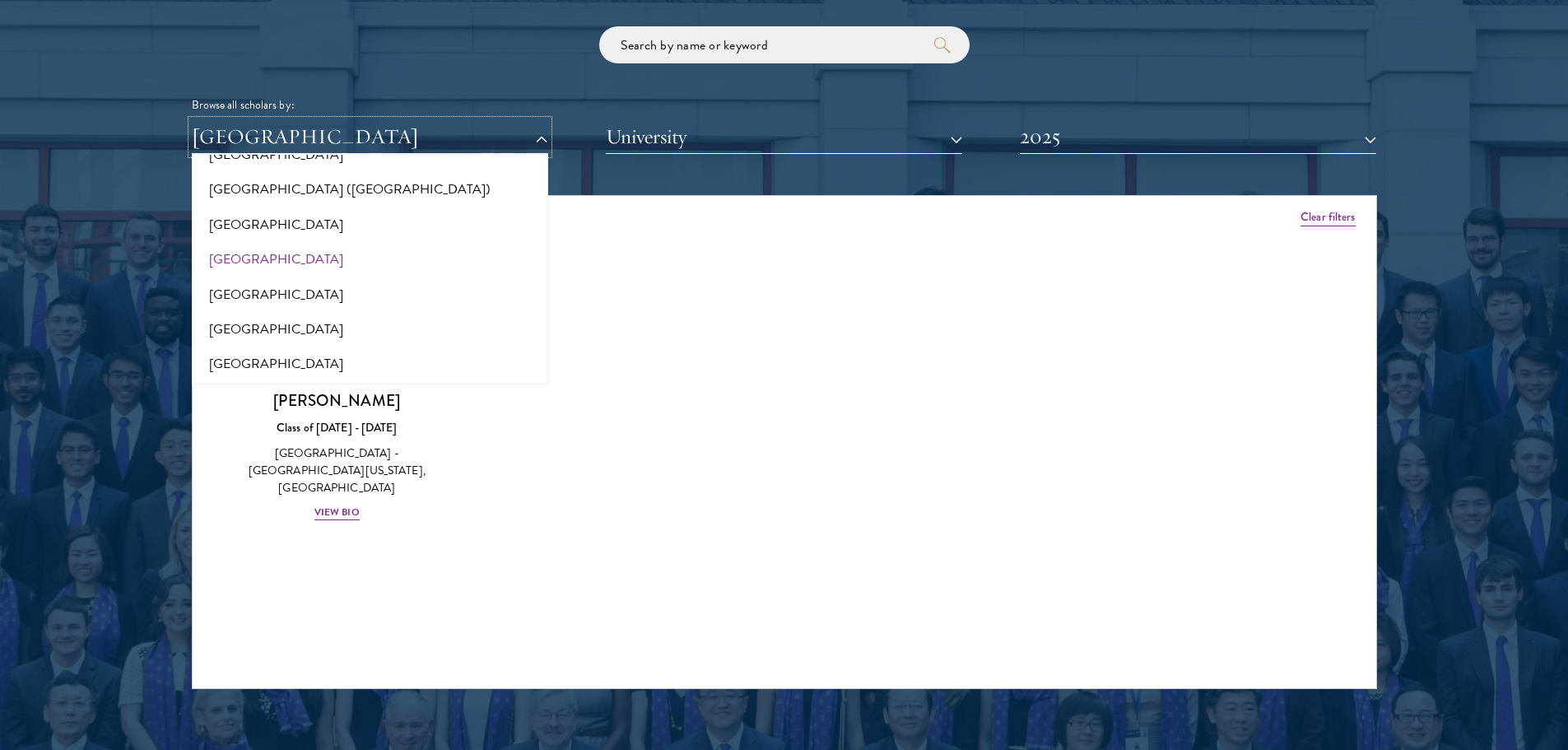
scroll to position [2089, 0]
click at [223, 251] on button "[GEOGRAPHIC_DATA]" at bounding box center [370, 260] width 347 height 35
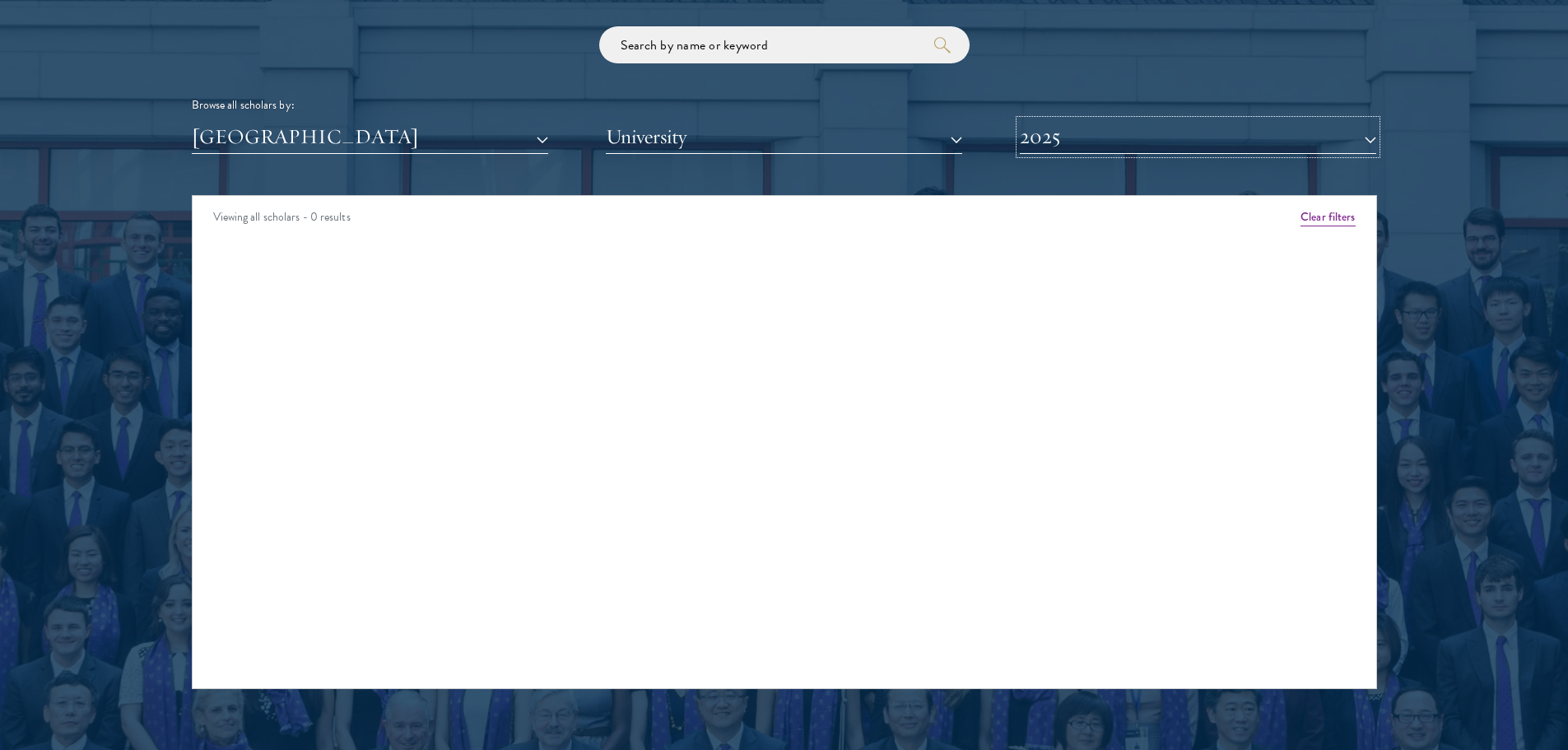
click at [1076, 127] on button "2025" at bounding box center [1198, 137] width 357 height 34
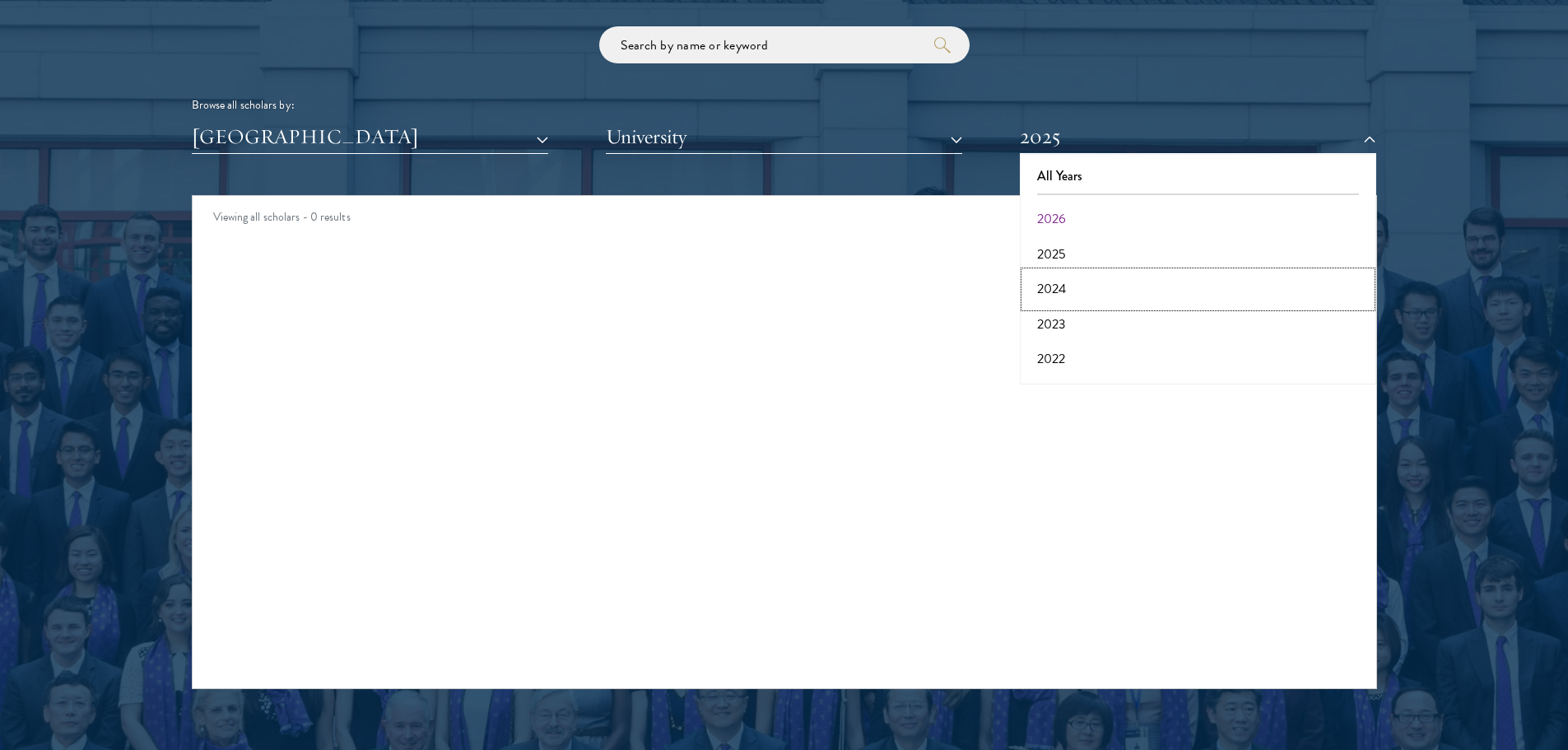
click at [1063, 284] on button "2024" at bounding box center [1197, 289] width 347 height 35
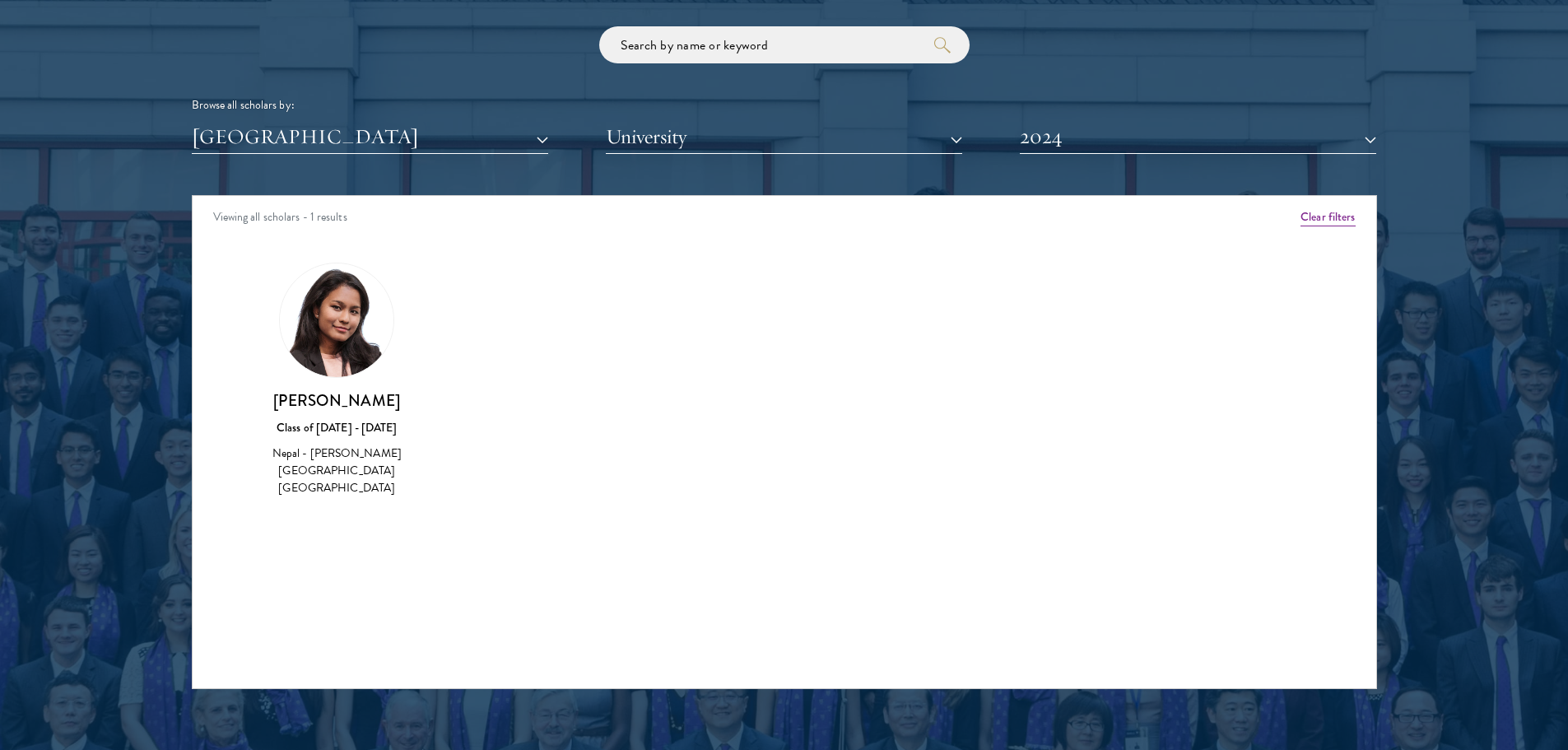
click at [349, 323] on img at bounding box center [337, 320] width 114 height 114
click at [1065, 133] on button "2024" at bounding box center [1198, 137] width 357 height 34
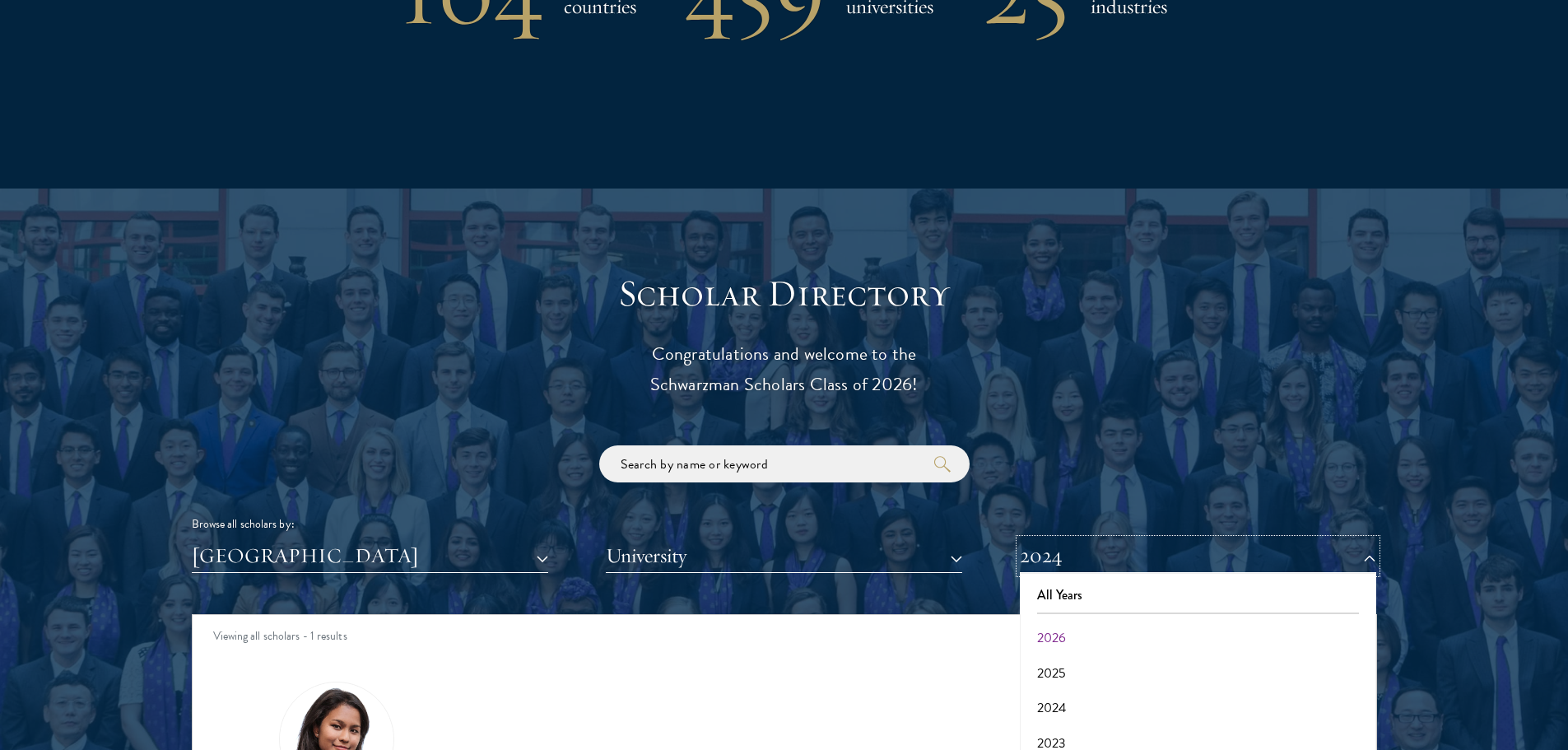
scroll to position [2084, 0]
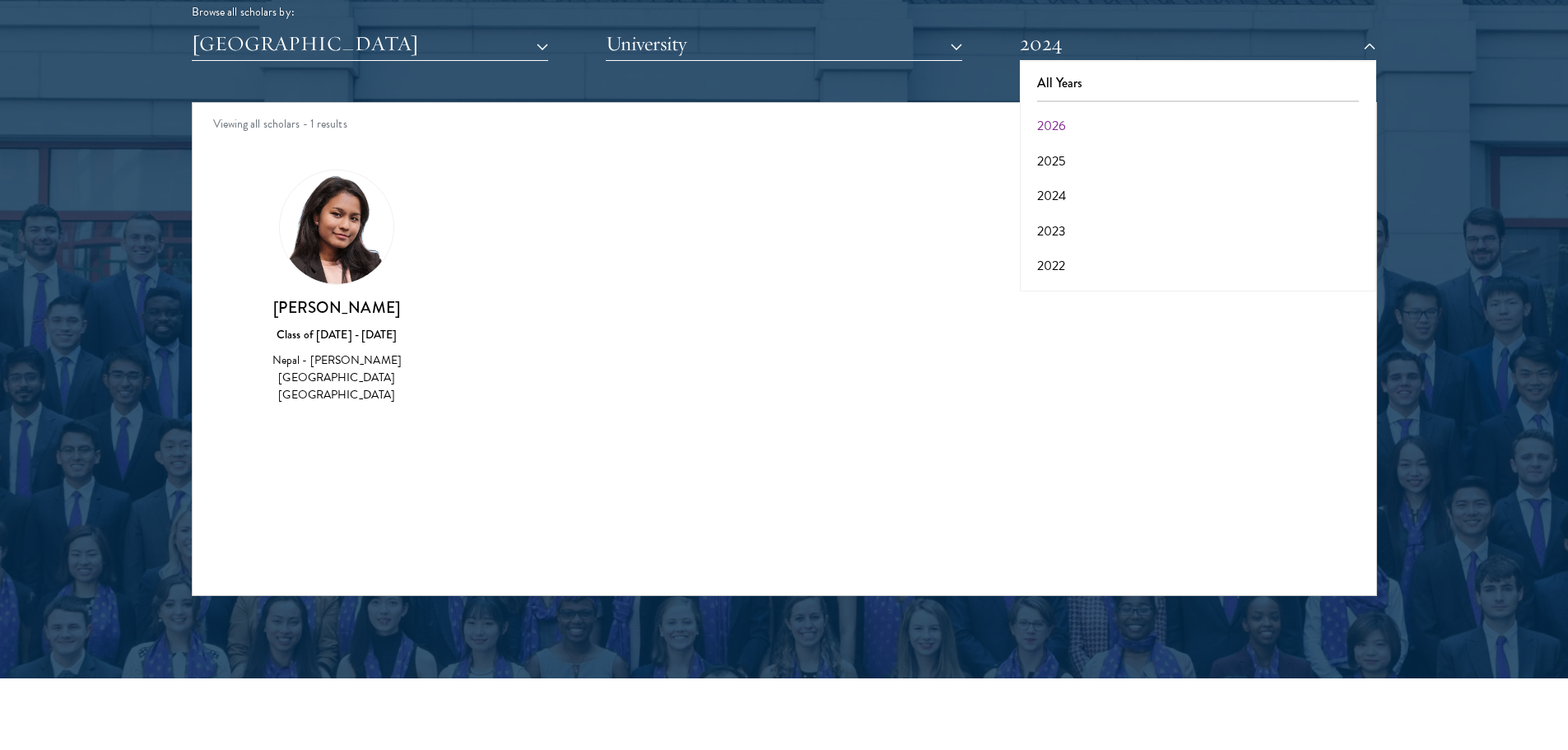
click at [343, 317] on h3 "[PERSON_NAME]" at bounding box center [338, 307] width 191 height 20
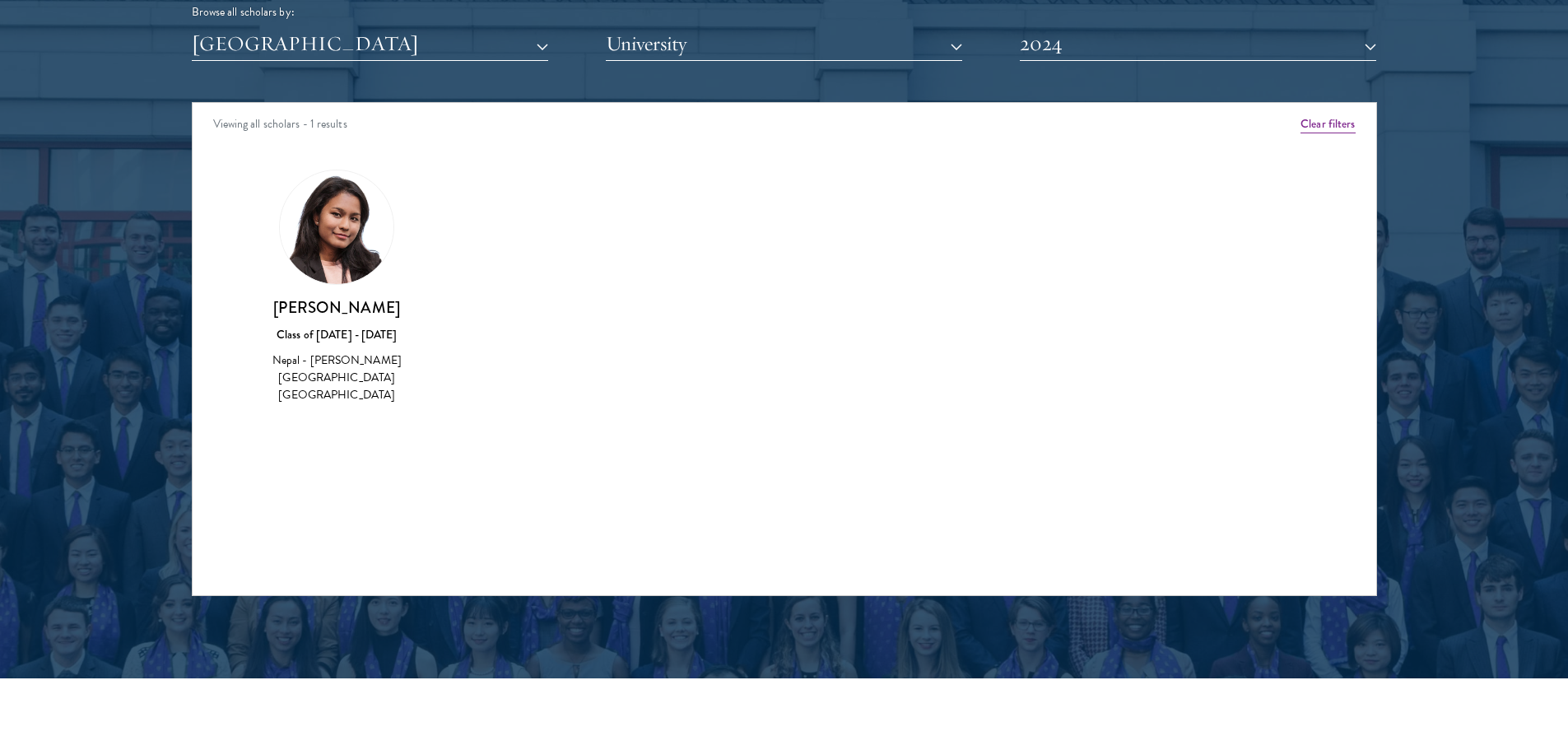
click at [317, 241] on img at bounding box center [337, 227] width 114 height 114
click at [337, 238] on img at bounding box center [337, 227] width 114 height 114
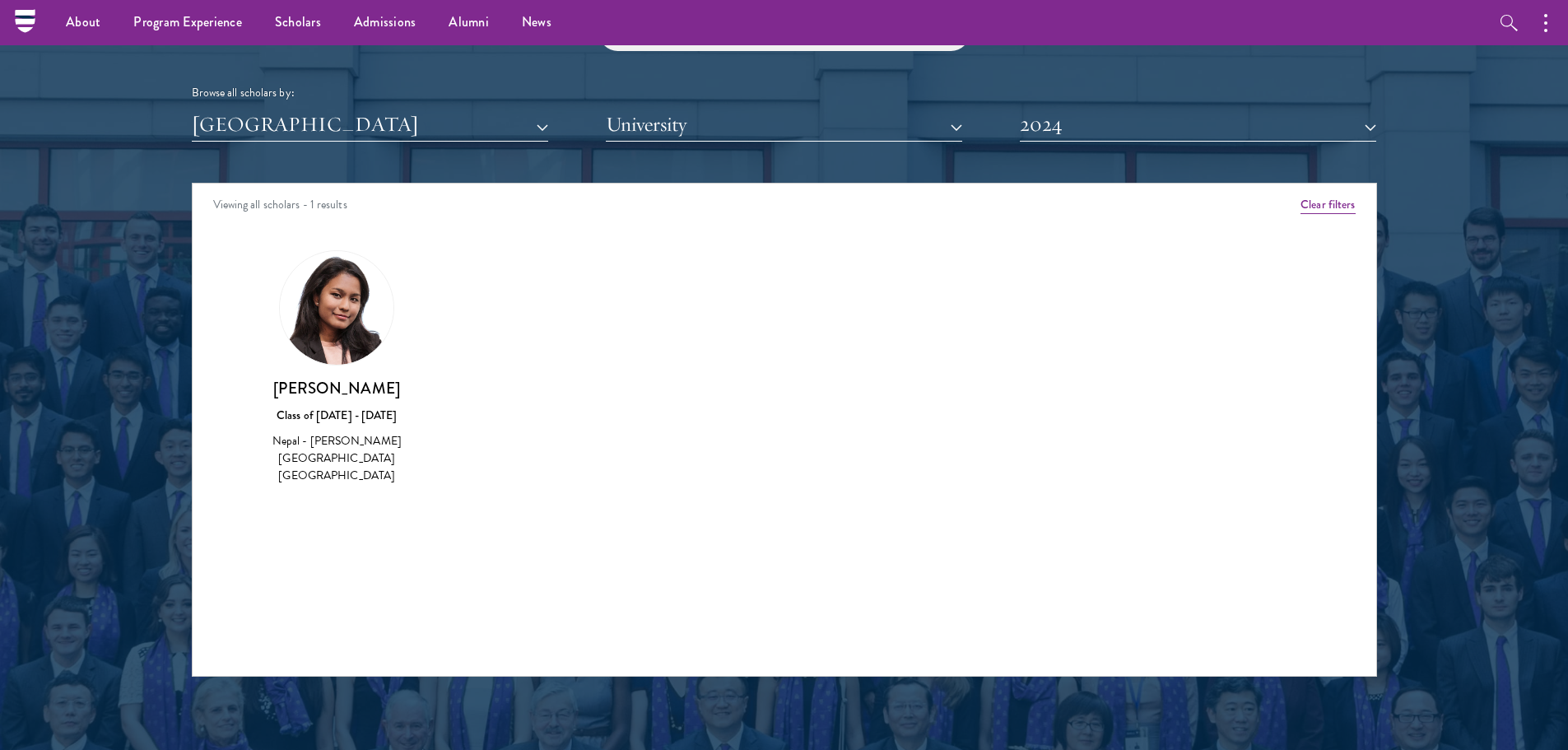
scroll to position [1996, 0]
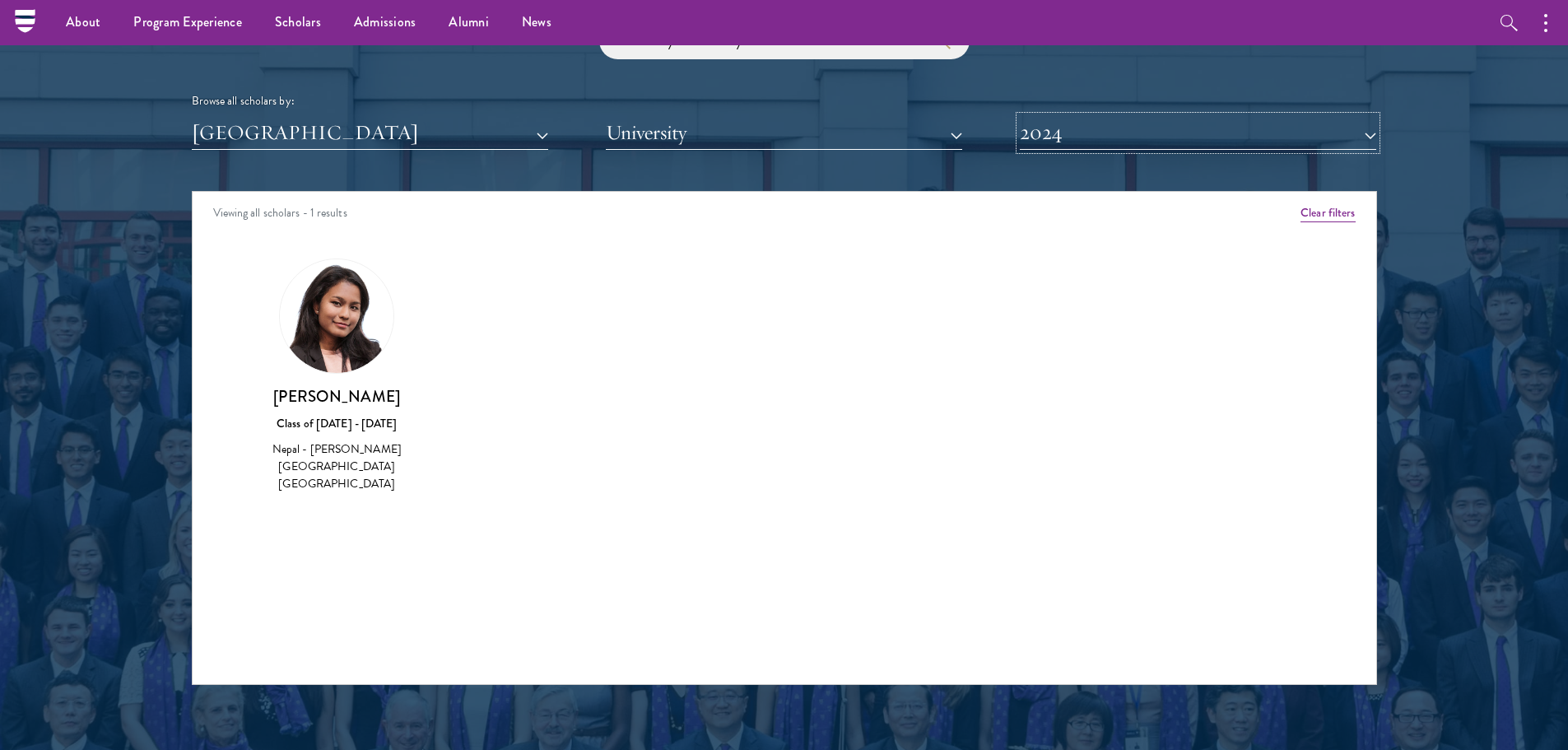
click at [1037, 126] on button "2024" at bounding box center [1198, 133] width 357 height 34
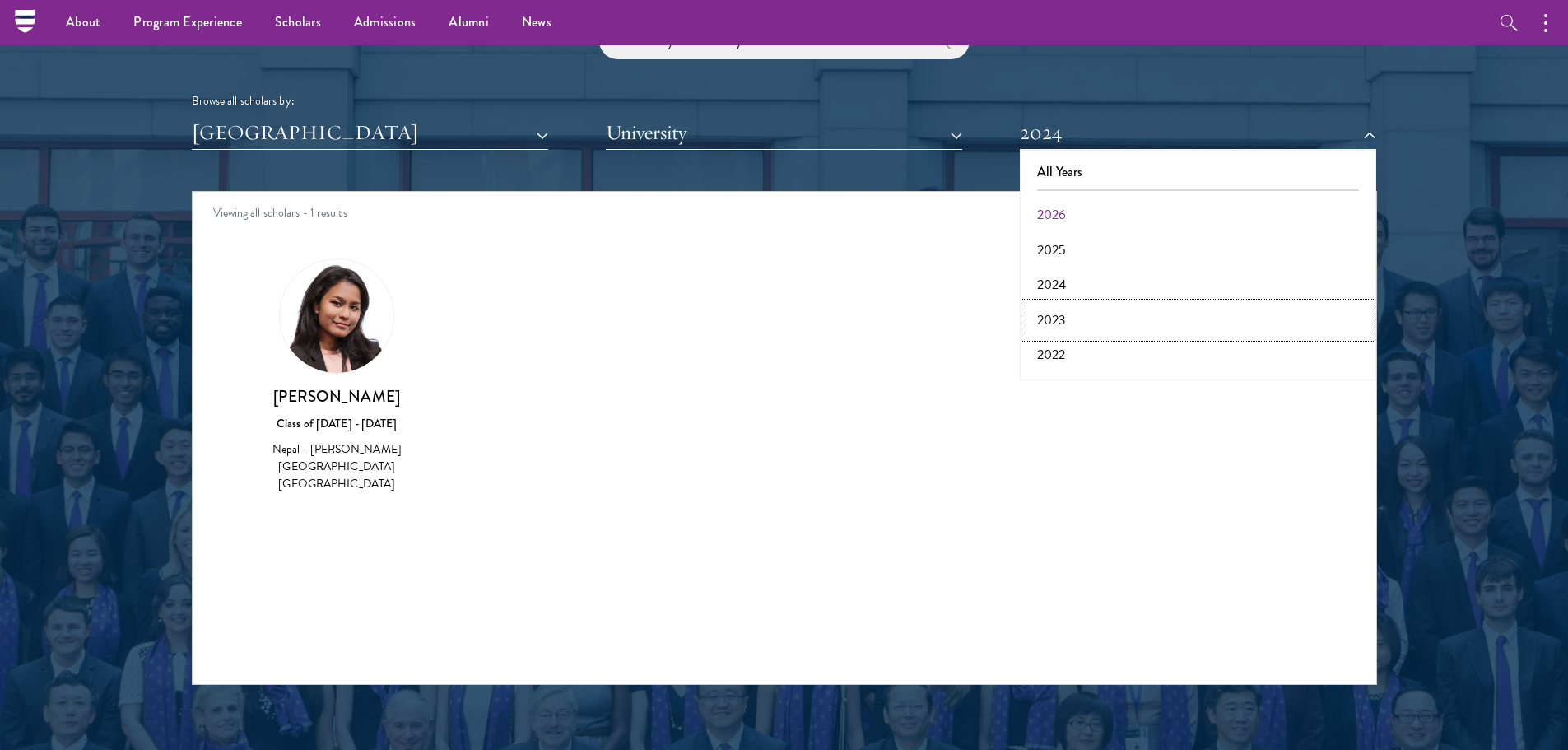
click at [1063, 322] on button "2023" at bounding box center [1197, 320] width 347 height 35
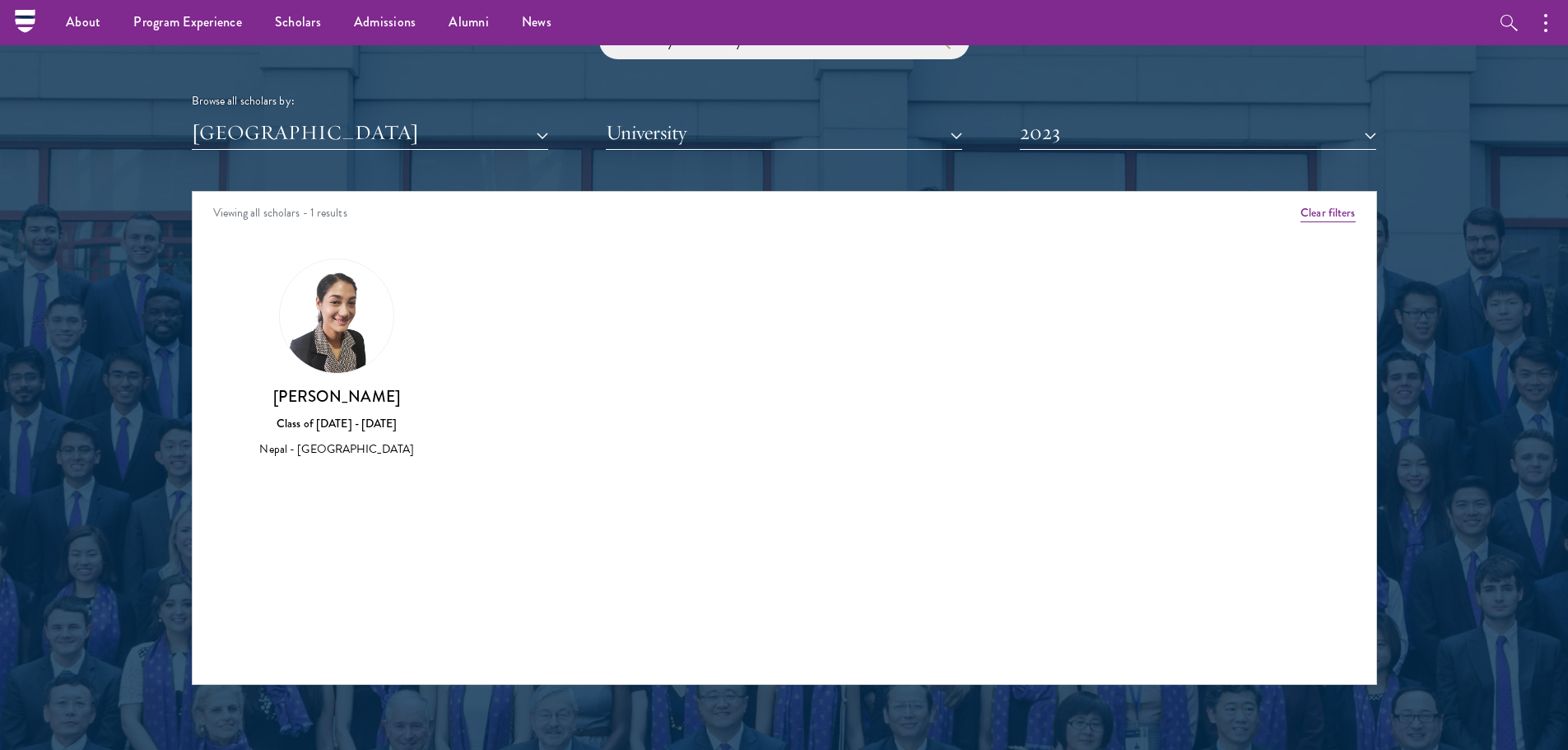
click at [321, 342] on img at bounding box center [337, 317] width 114 height 114
click at [1085, 136] on button "2023" at bounding box center [1198, 133] width 357 height 34
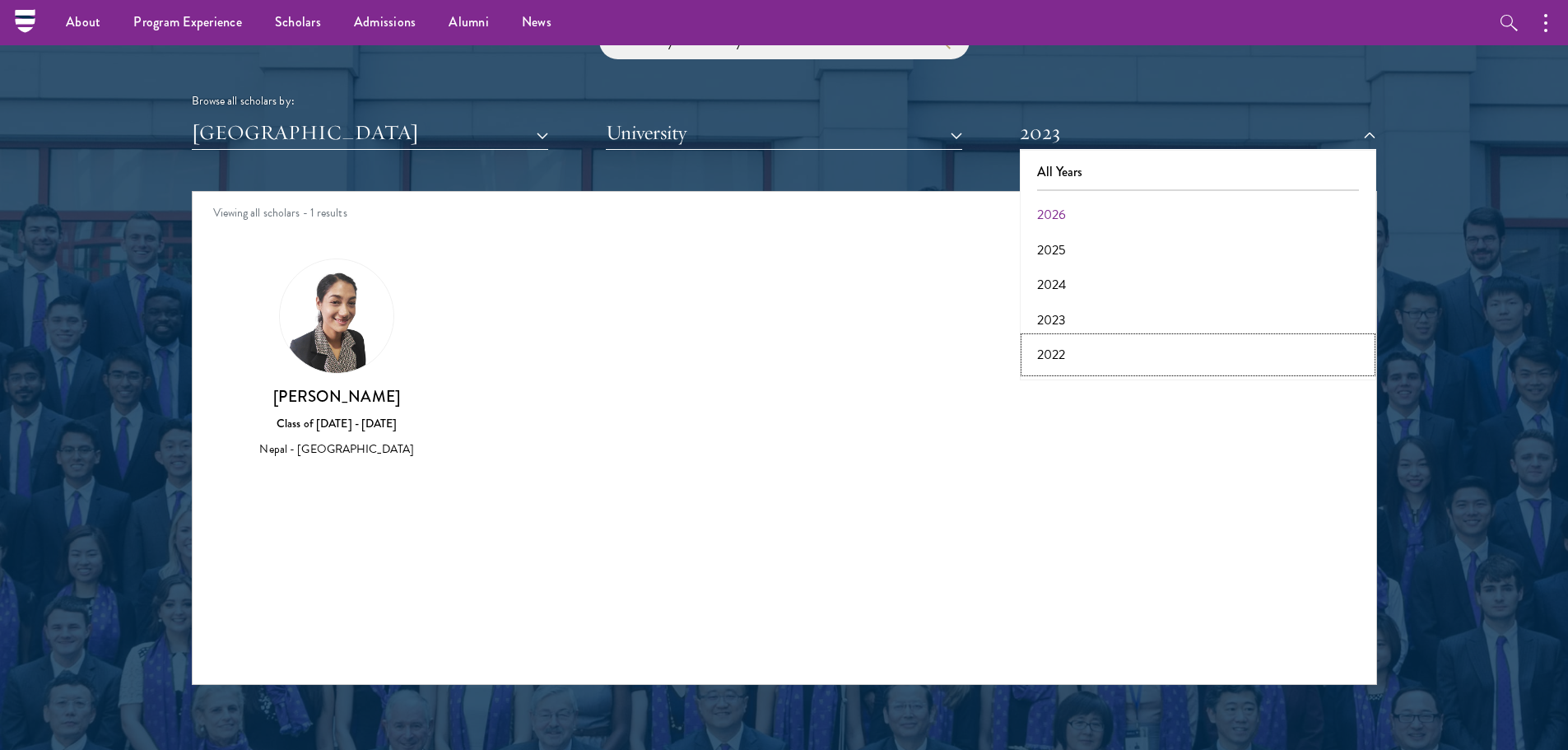
click at [1059, 354] on button "2022" at bounding box center [1197, 355] width 347 height 35
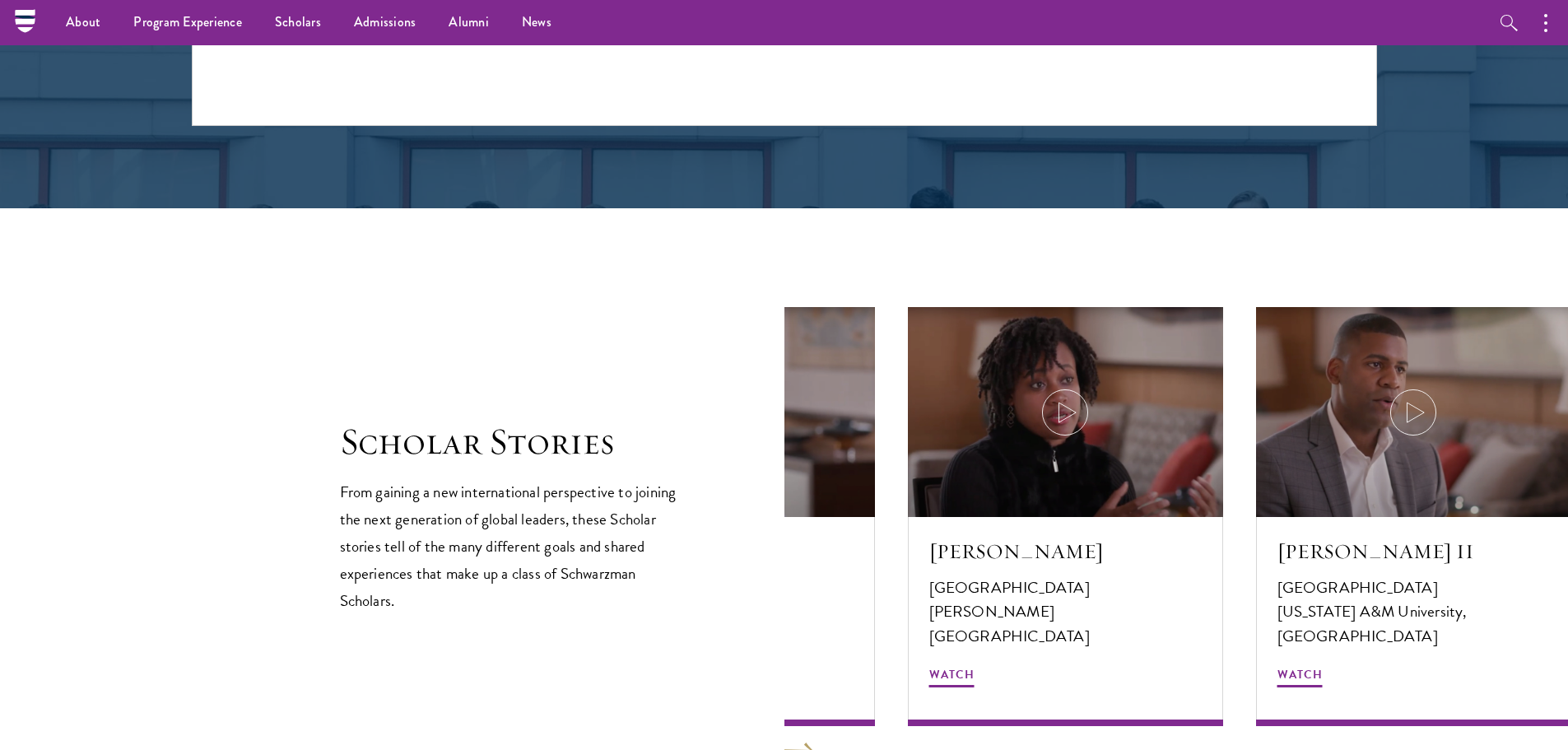
scroll to position [2555, 0]
